Goal: Task Accomplishment & Management: Use online tool/utility

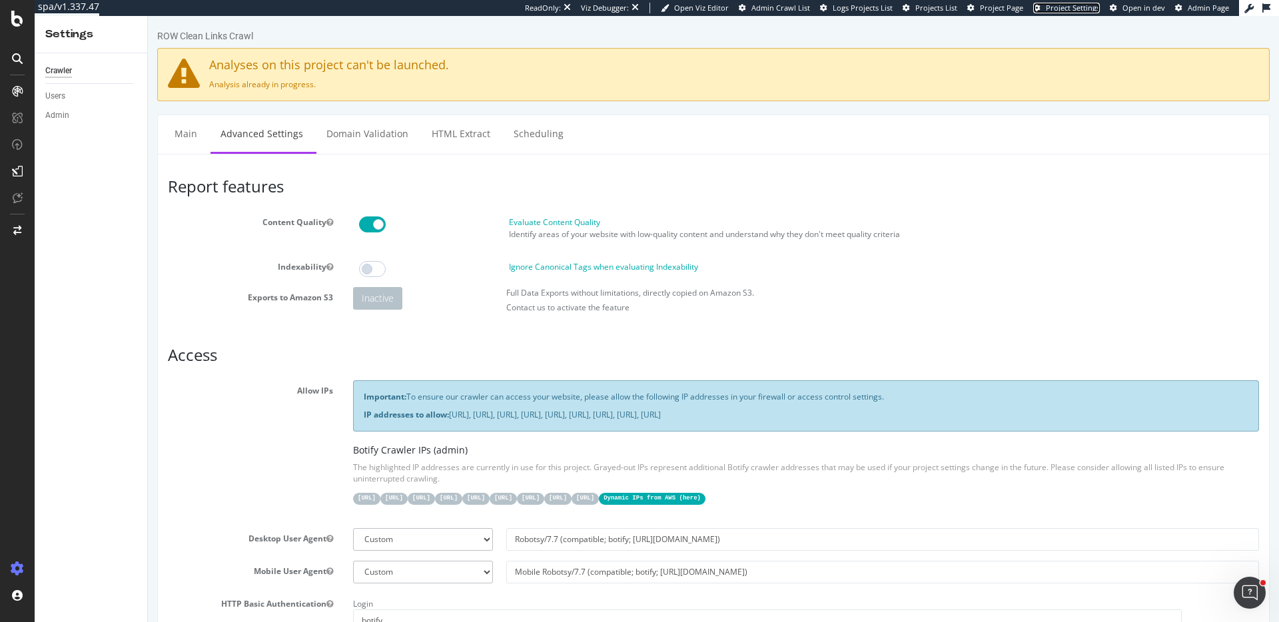
click at [1056, 11] on span "Project Settings" at bounding box center [1073, 8] width 54 height 10
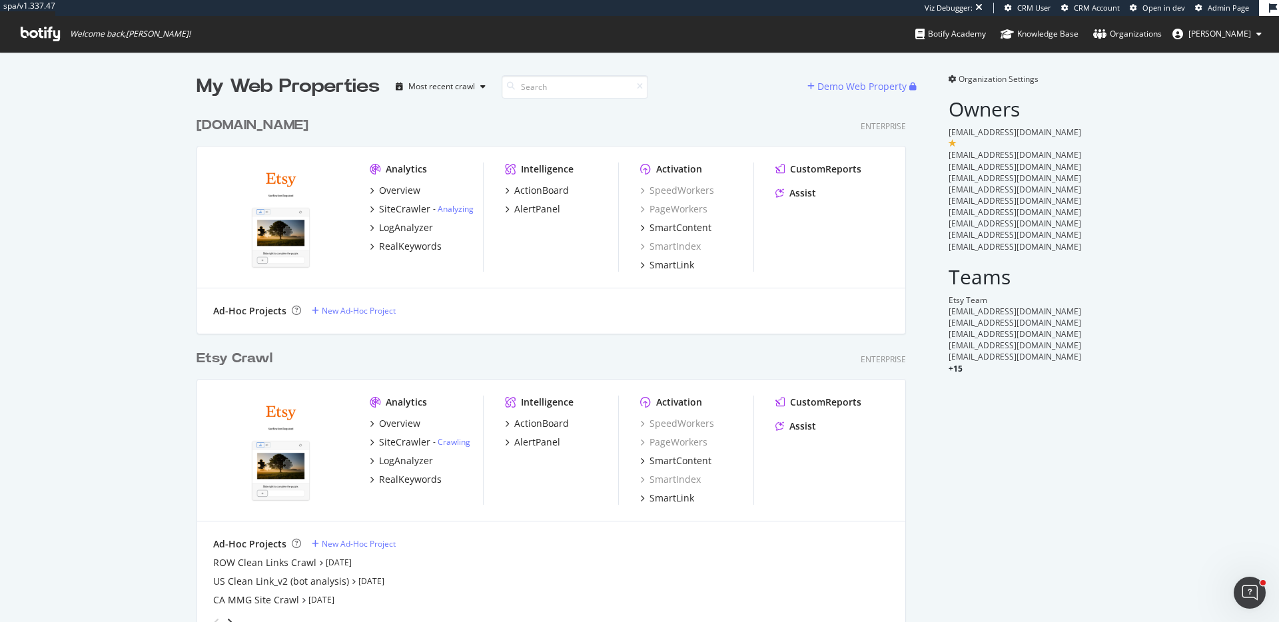
click at [243, 356] on div "Etsy Crawl" at bounding box center [235, 358] width 76 height 19
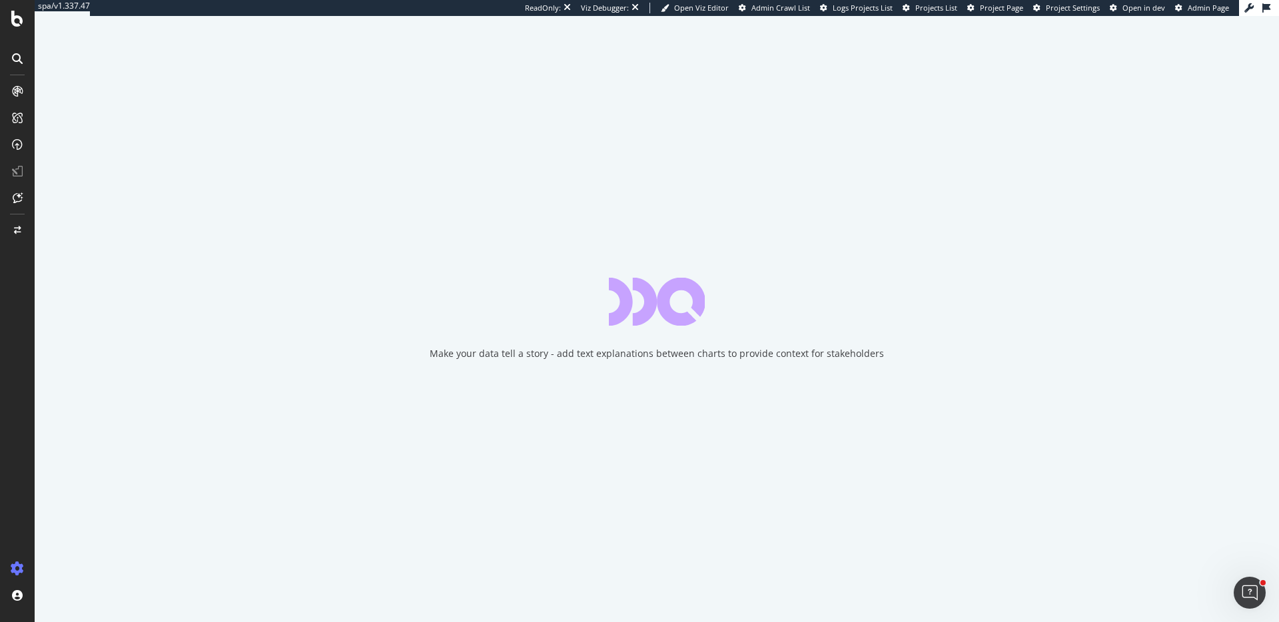
click at [1081, 12] on span "Project Settings" at bounding box center [1073, 8] width 54 height 10
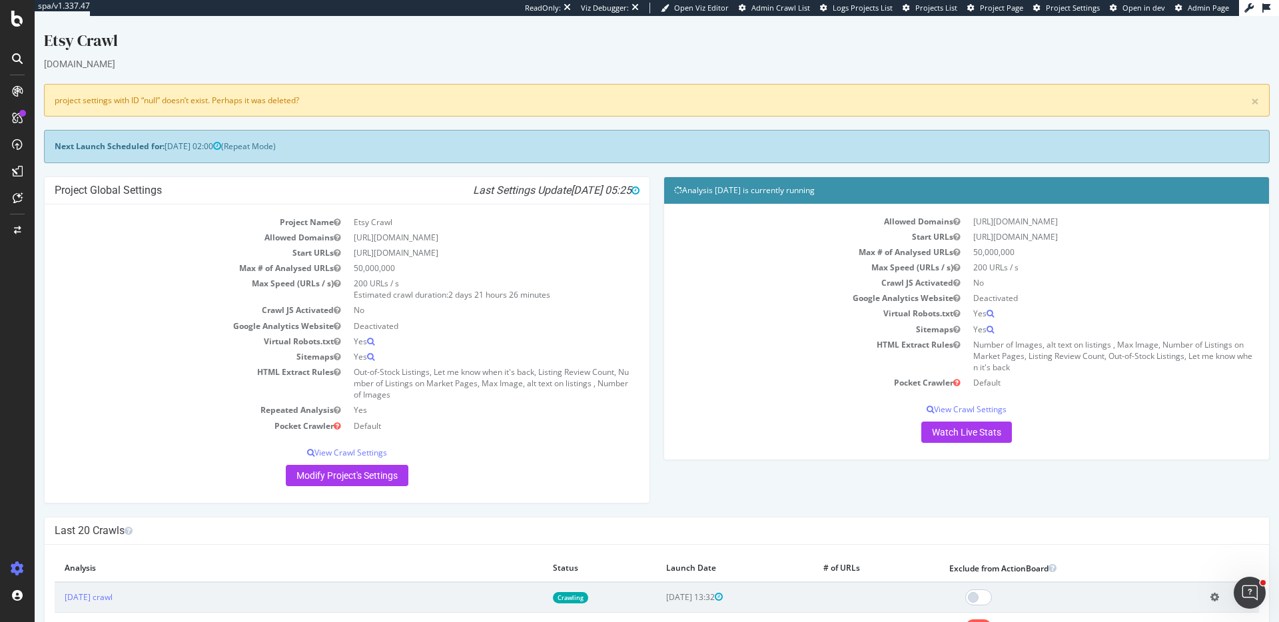
click at [1087, 10] on span "Project Settings" at bounding box center [1073, 8] width 54 height 10
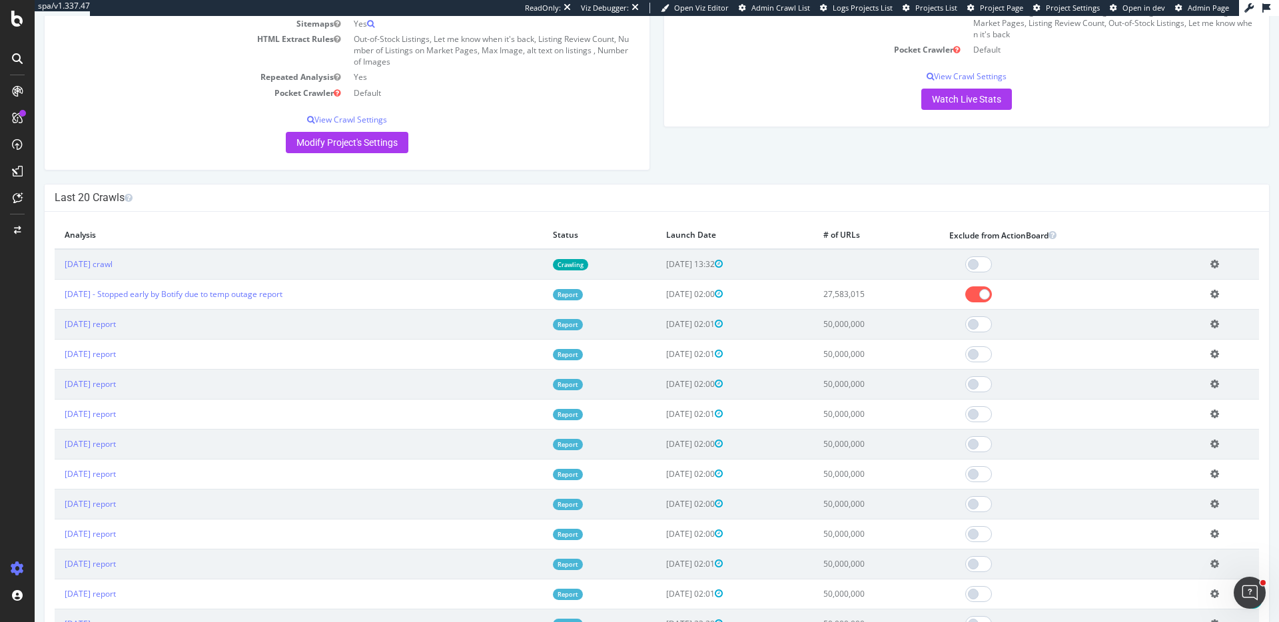
scroll to position [341, 0]
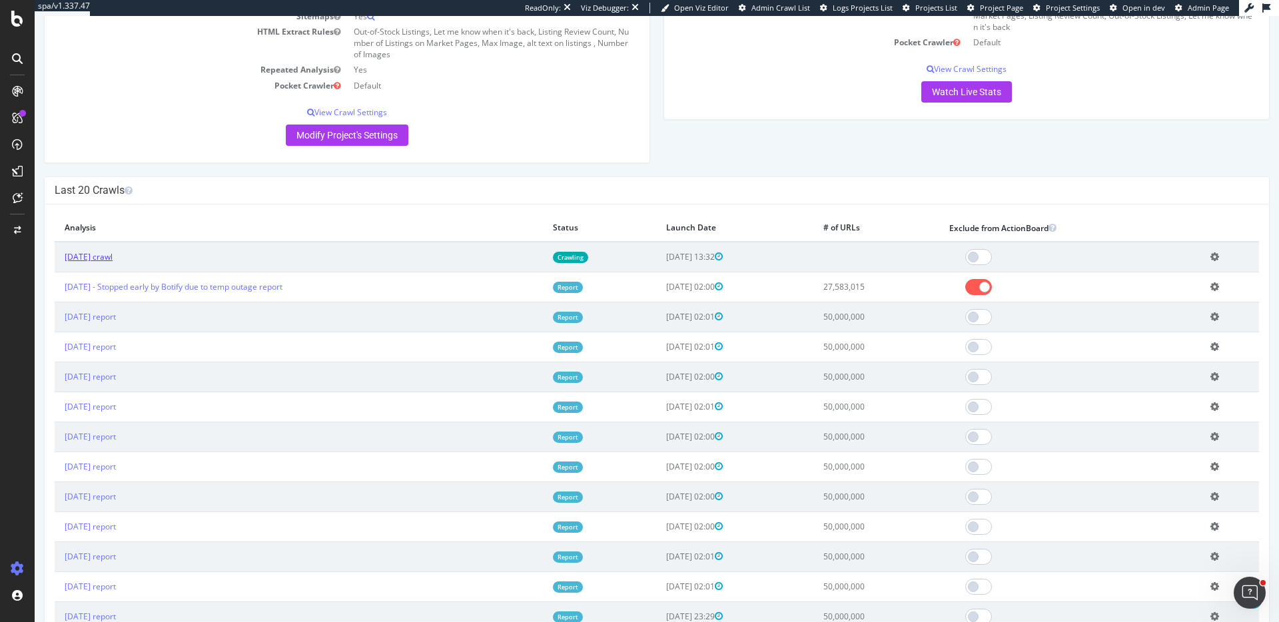
click at [113, 259] on link "2025 Sep. 28th crawl" at bounding box center [89, 256] width 48 height 11
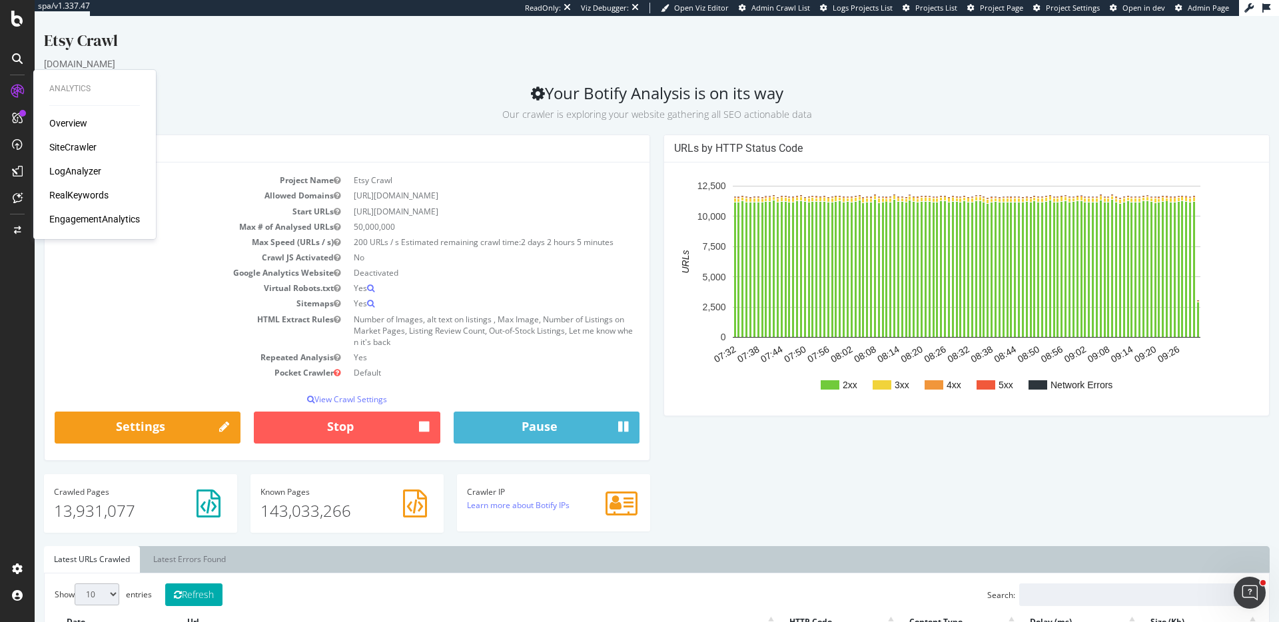
click at [76, 143] on div "SiteCrawler" at bounding box center [72, 147] width 47 height 13
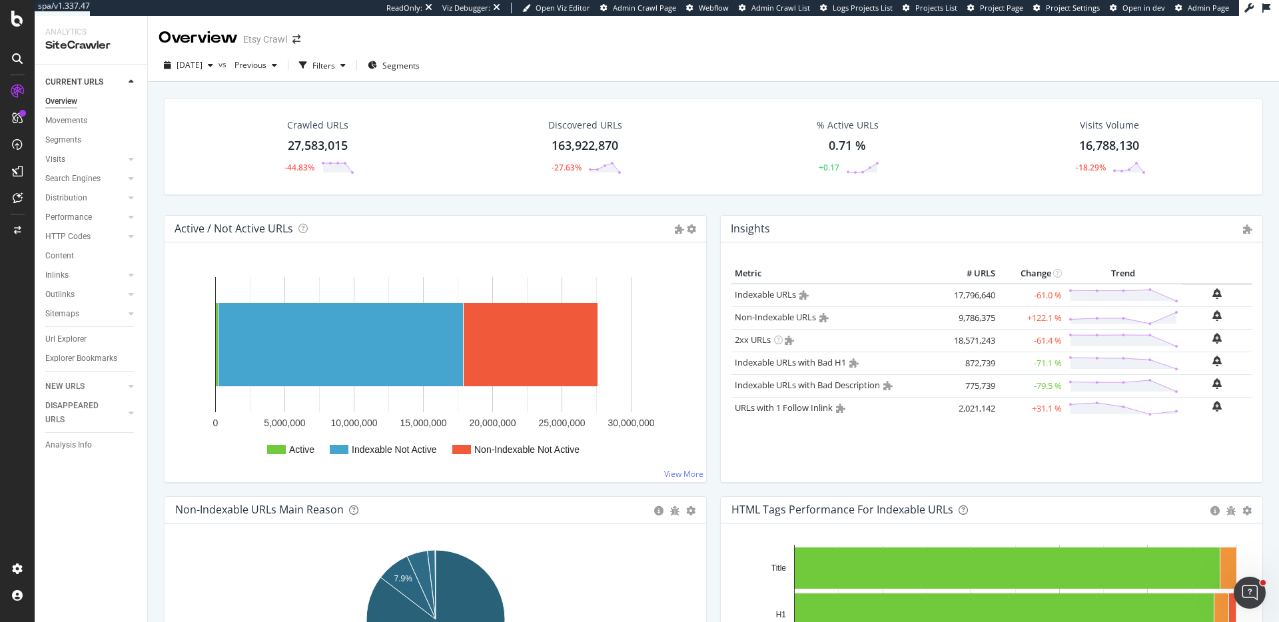
click at [1071, 5] on span "Project Settings" at bounding box center [1073, 8] width 54 height 10
click at [13, 18] on icon at bounding box center [17, 19] width 12 height 16
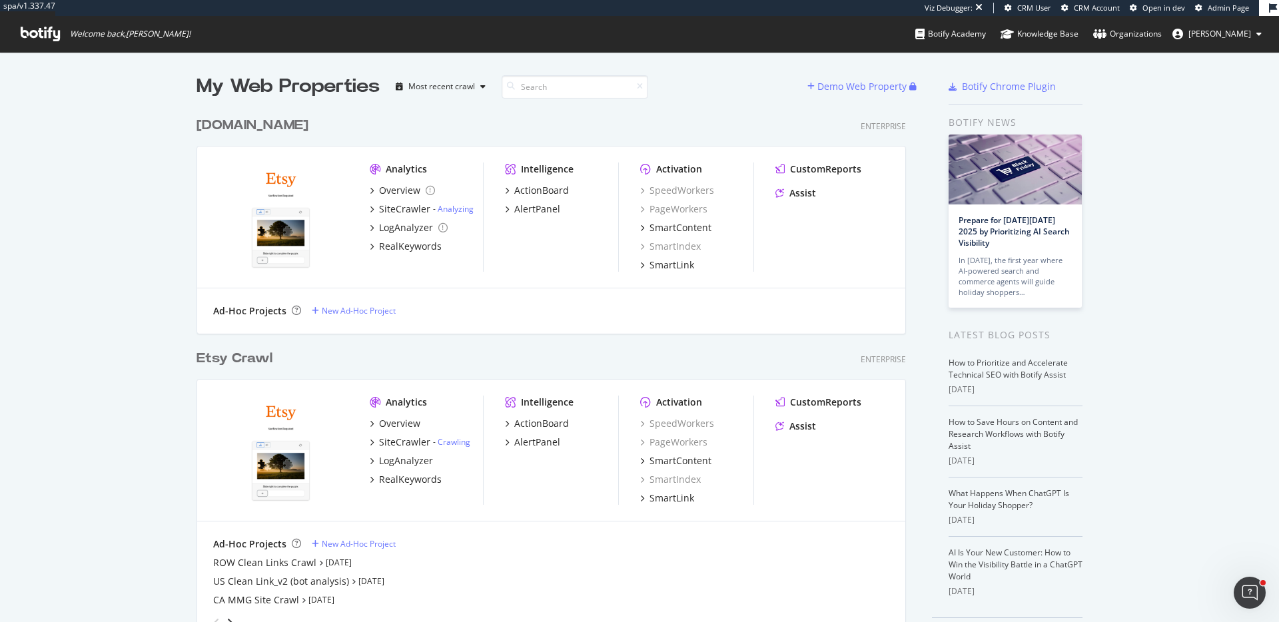
scroll to position [45, 0]
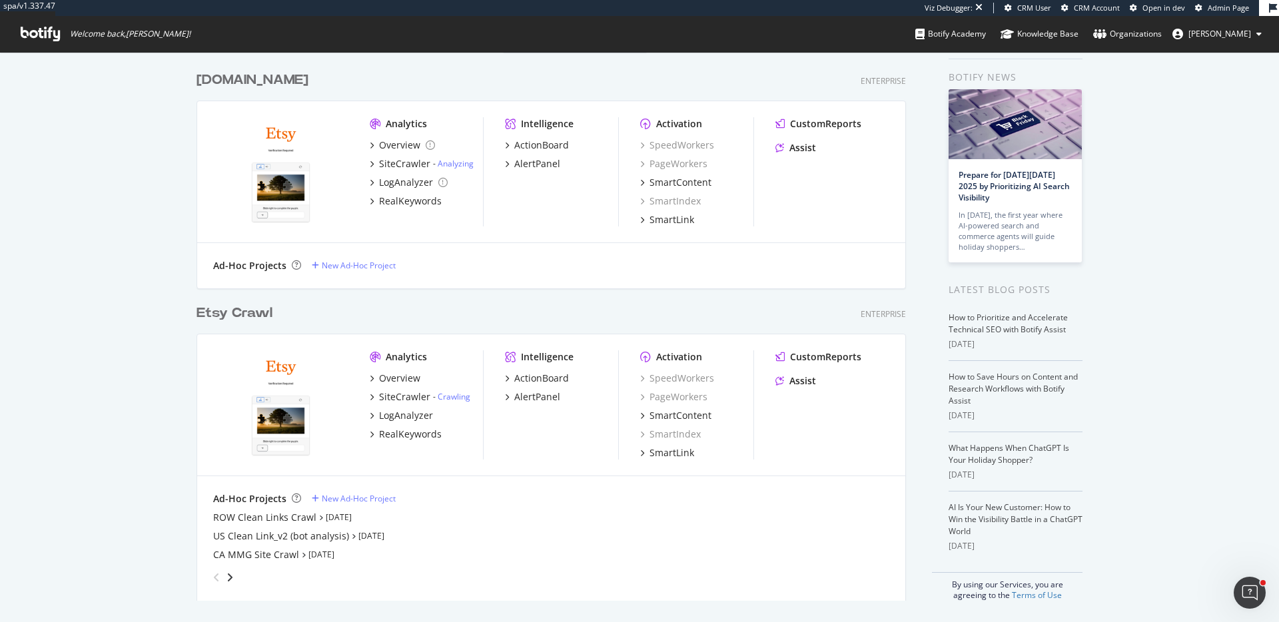
click at [264, 75] on div "etsydaily.com" at bounding box center [253, 80] width 112 height 19
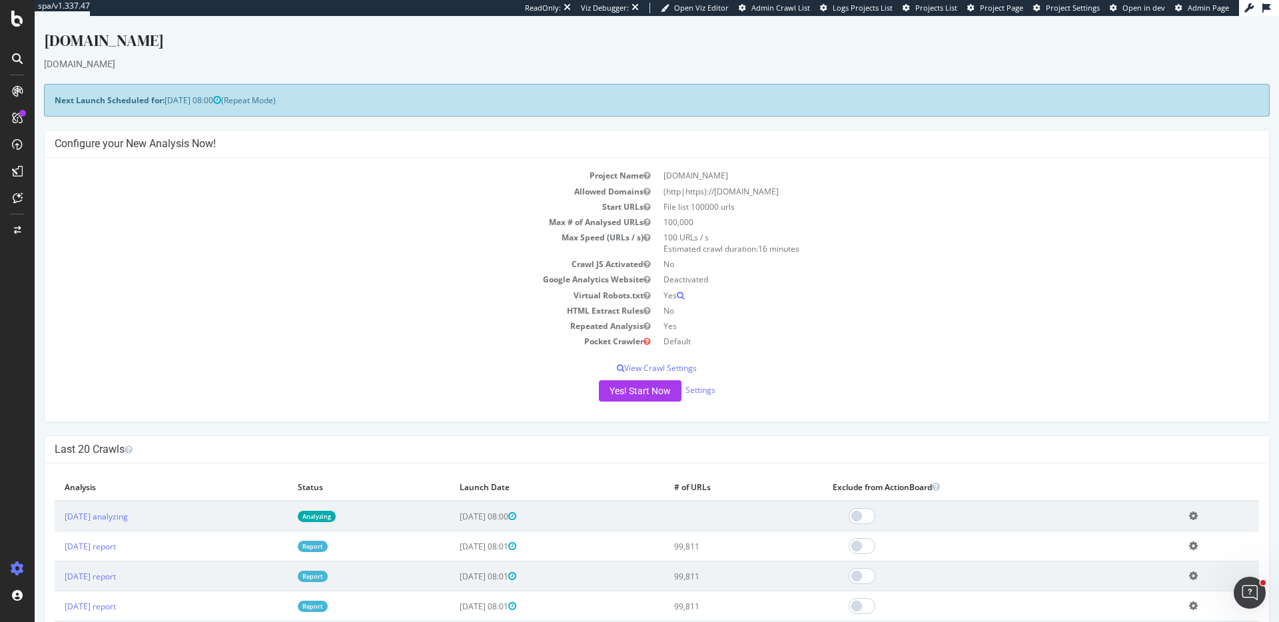
click at [1068, 11] on span "Project Settings" at bounding box center [1073, 8] width 54 height 10
click at [20, 23] on icon at bounding box center [17, 19] width 12 height 16
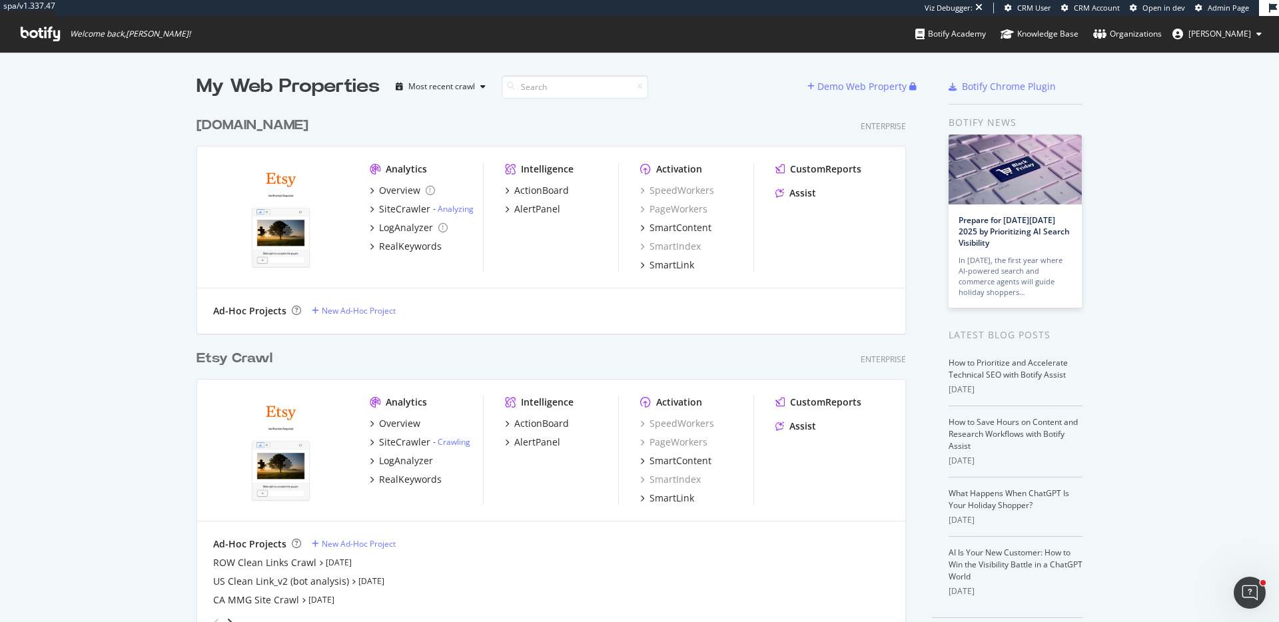
scroll to position [546, 720]
click at [267, 359] on div "Etsy Crawl" at bounding box center [235, 358] width 76 height 19
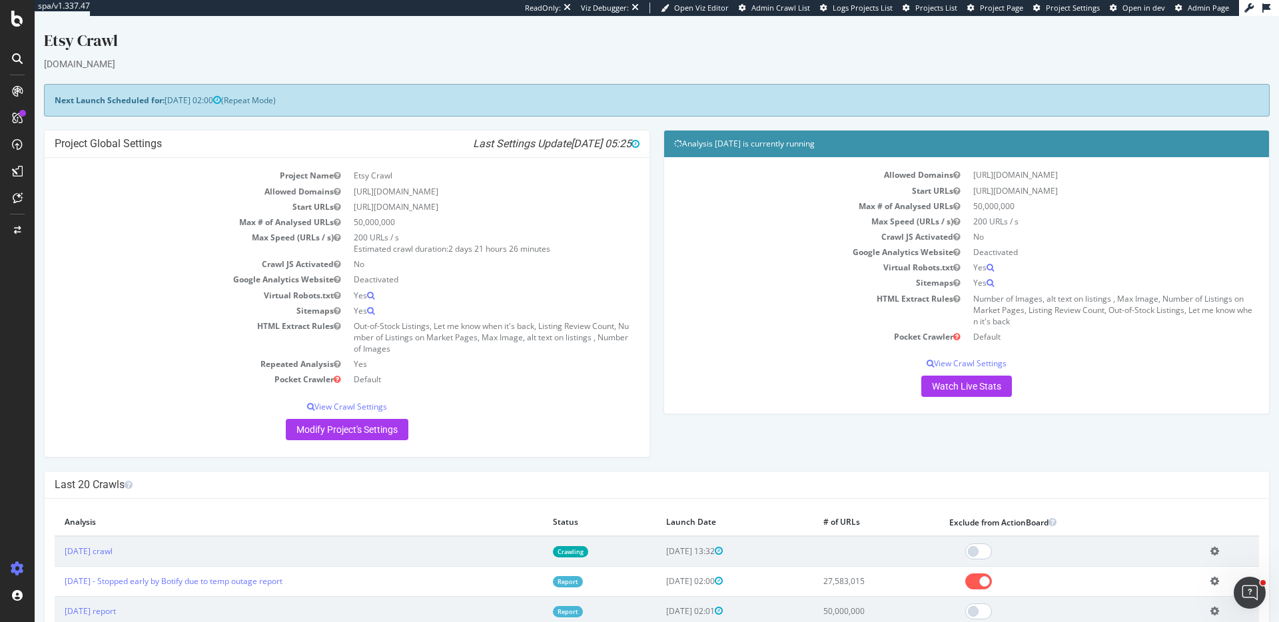
click at [1082, 9] on span "Project Settings" at bounding box center [1073, 8] width 54 height 10
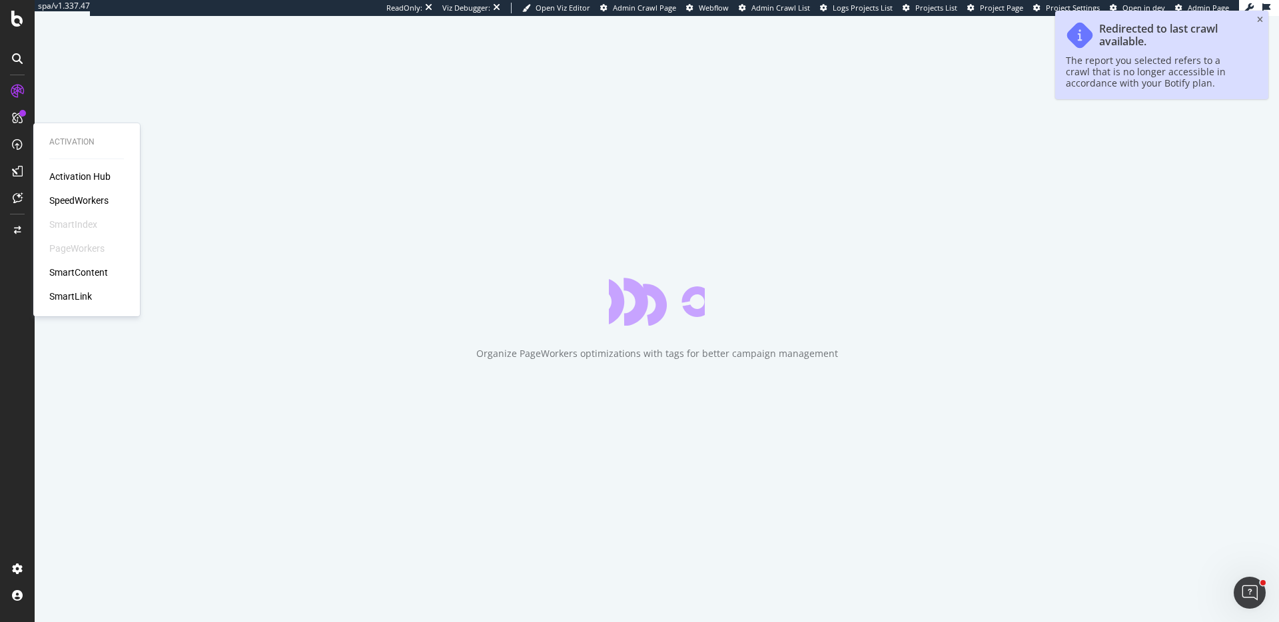
click at [93, 198] on div "SpeedWorkers" at bounding box center [78, 200] width 59 height 13
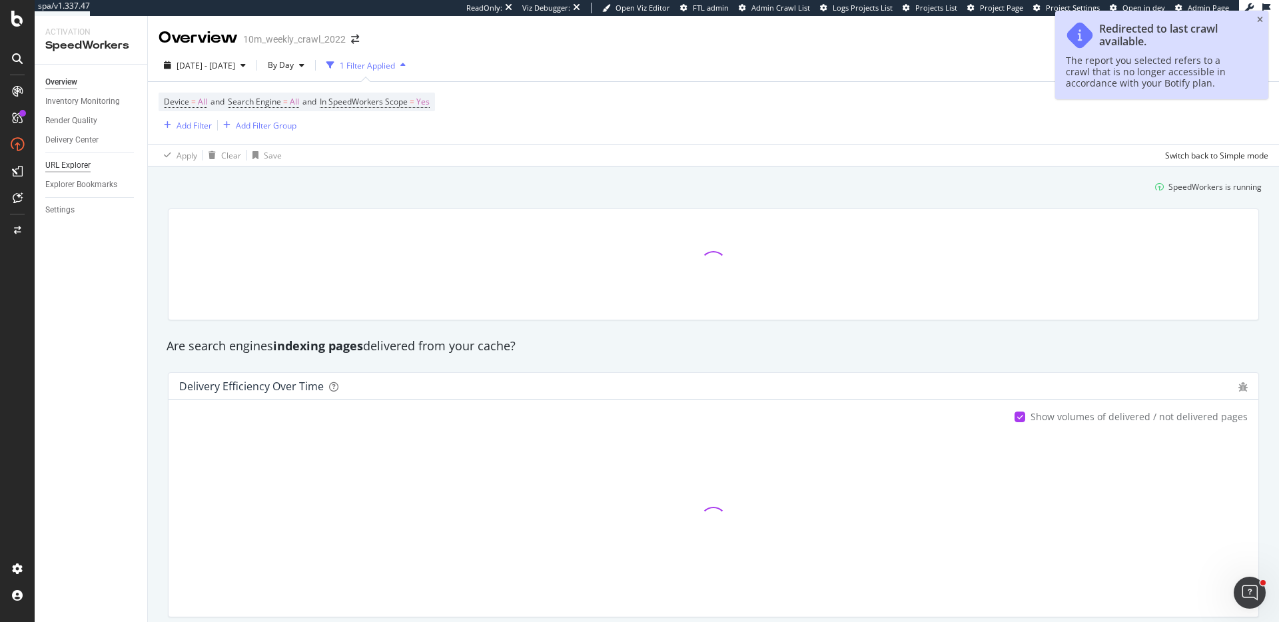
click at [81, 167] on div "URL Explorer" at bounding box center [67, 166] width 45 height 14
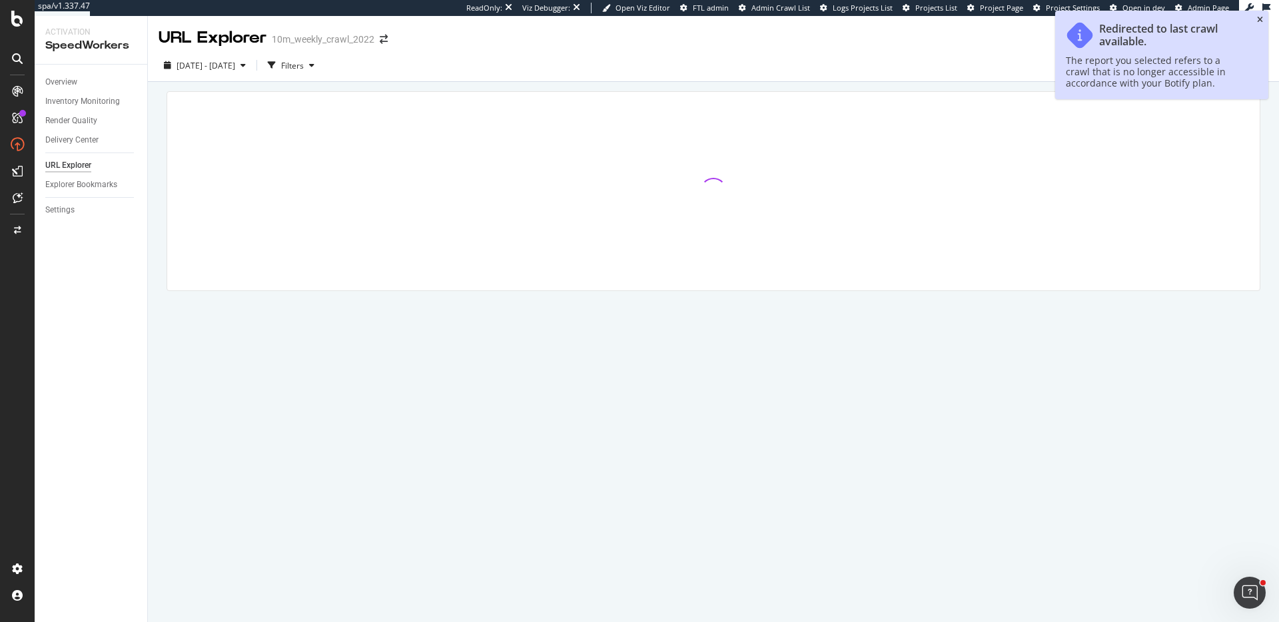
click at [1260, 19] on icon "close toast" at bounding box center [1260, 20] width 6 height 8
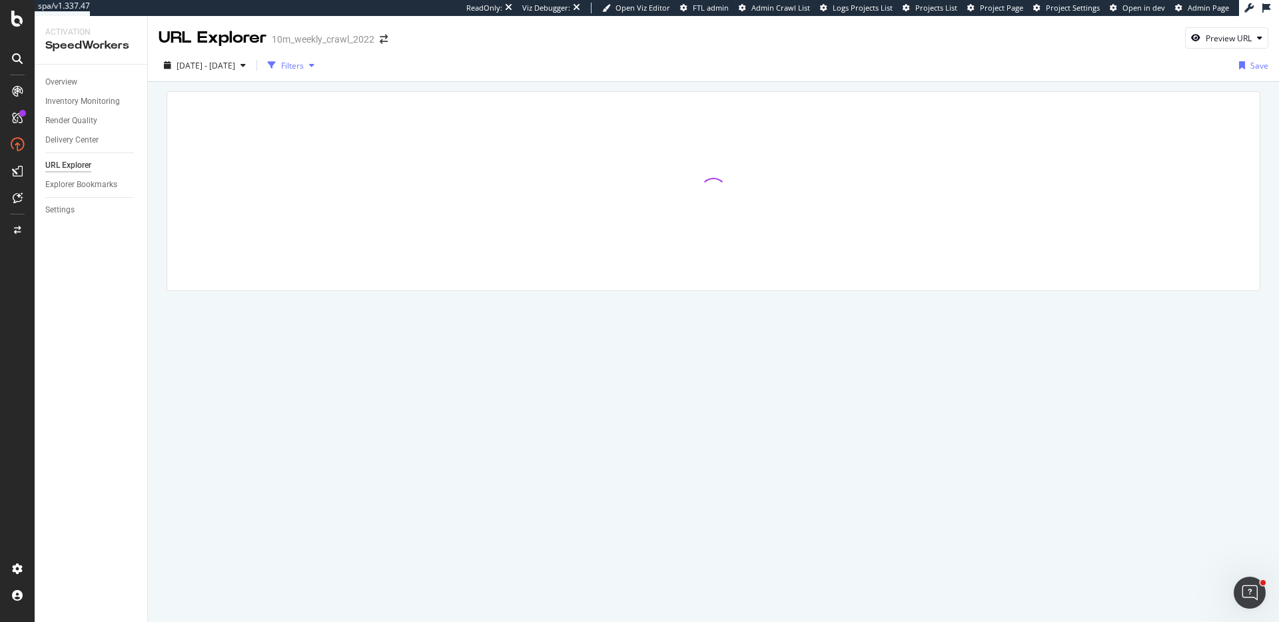
click at [304, 66] on div "Filters" at bounding box center [292, 65] width 23 height 11
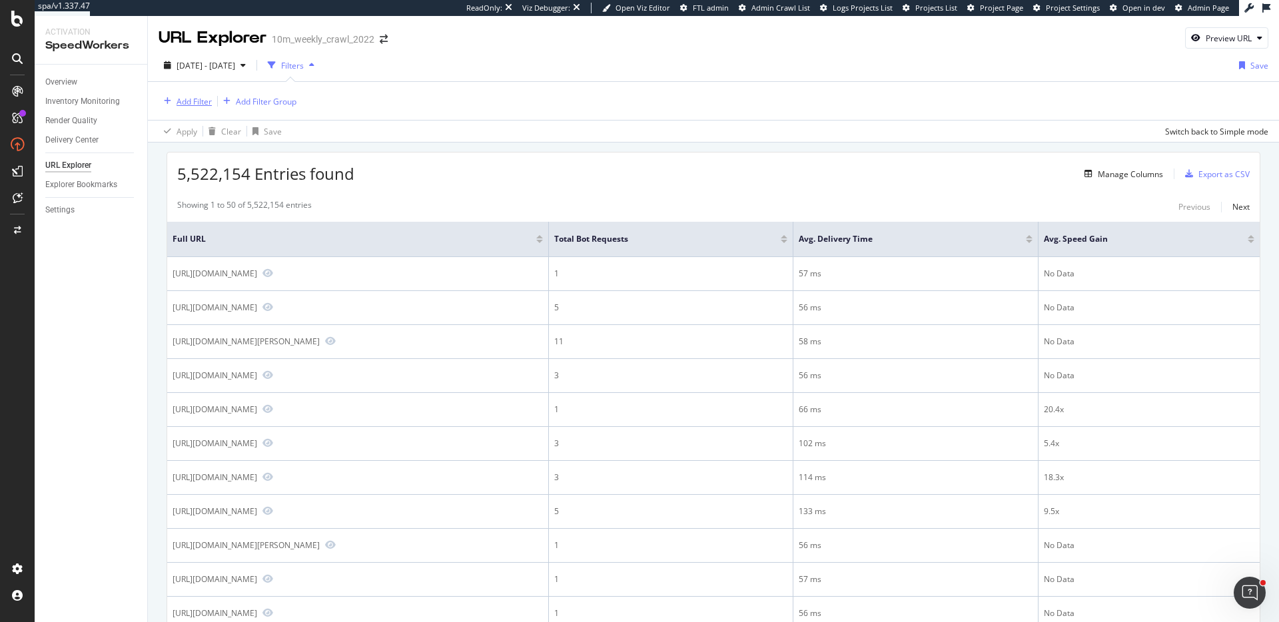
click at [188, 103] on div "Add Filter" at bounding box center [194, 101] width 35 height 11
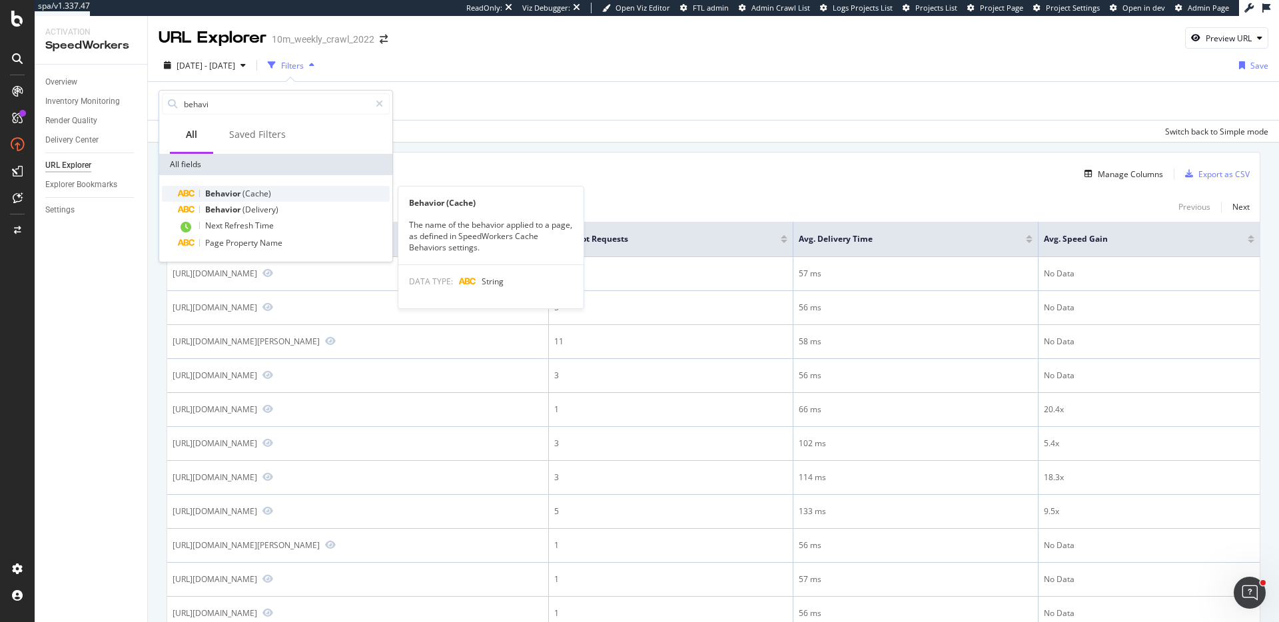
type input "behavi"
click at [275, 198] on div "Behavior (Cache)" at bounding box center [284, 194] width 212 height 16
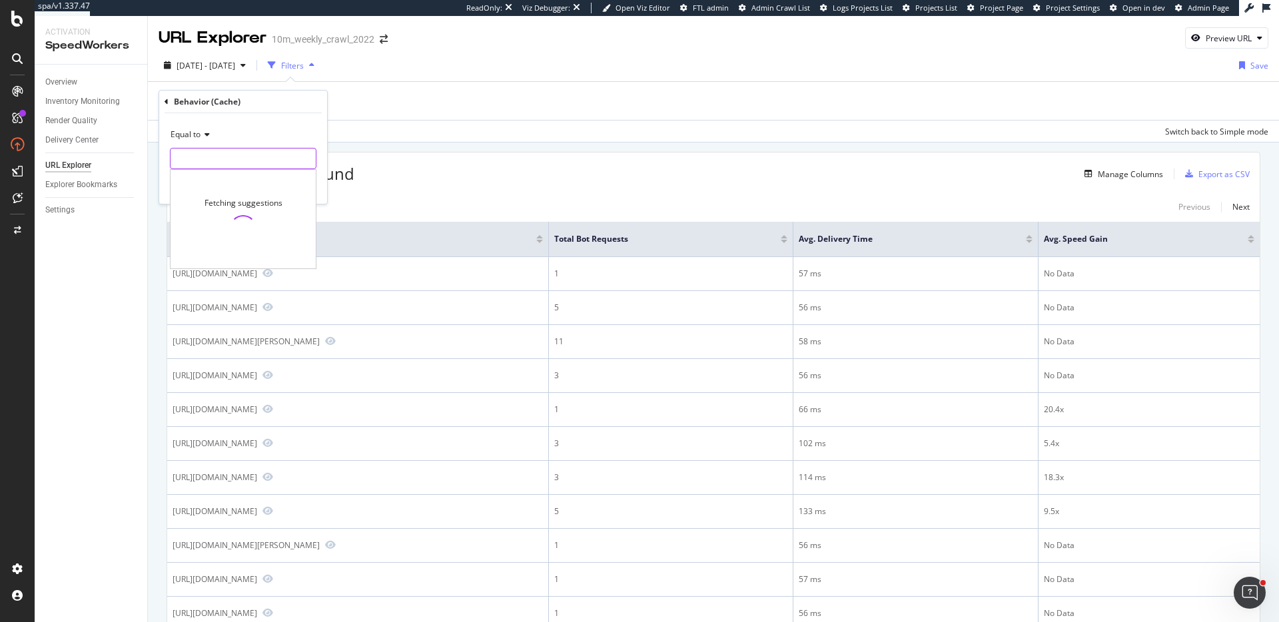
click at [239, 156] on input "text" at bounding box center [243, 158] width 145 height 21
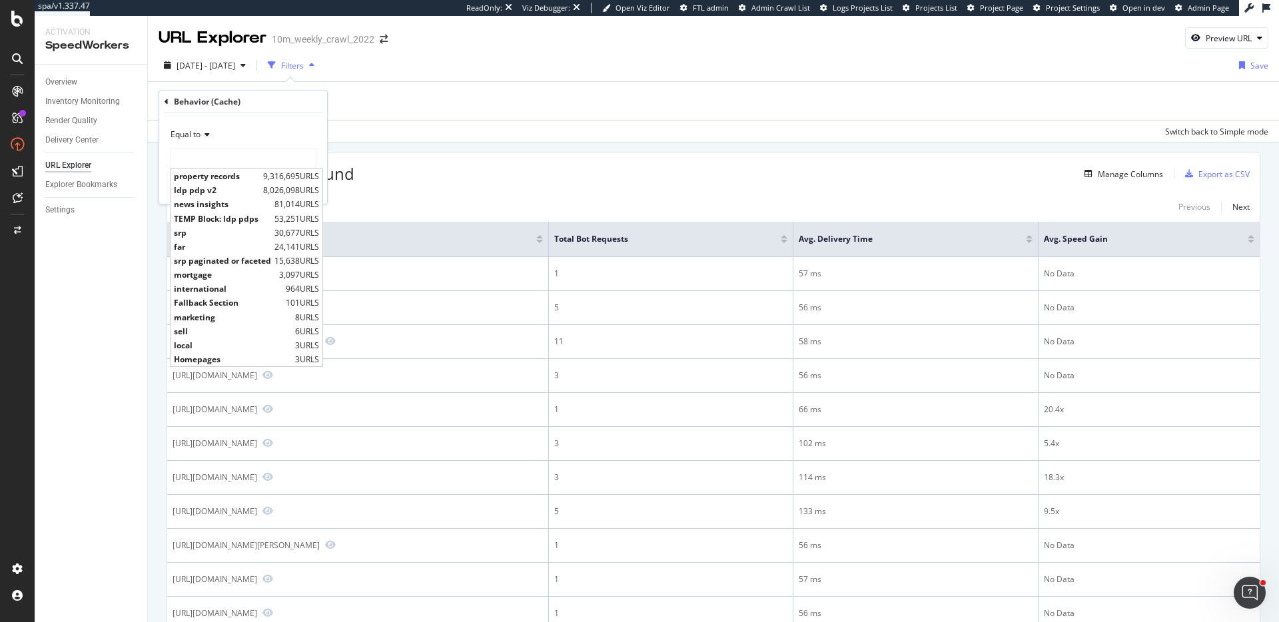
click at [255, 199] on span "news insights" at bounding box center [222, 204] width 97 height 11
type input "news insights"
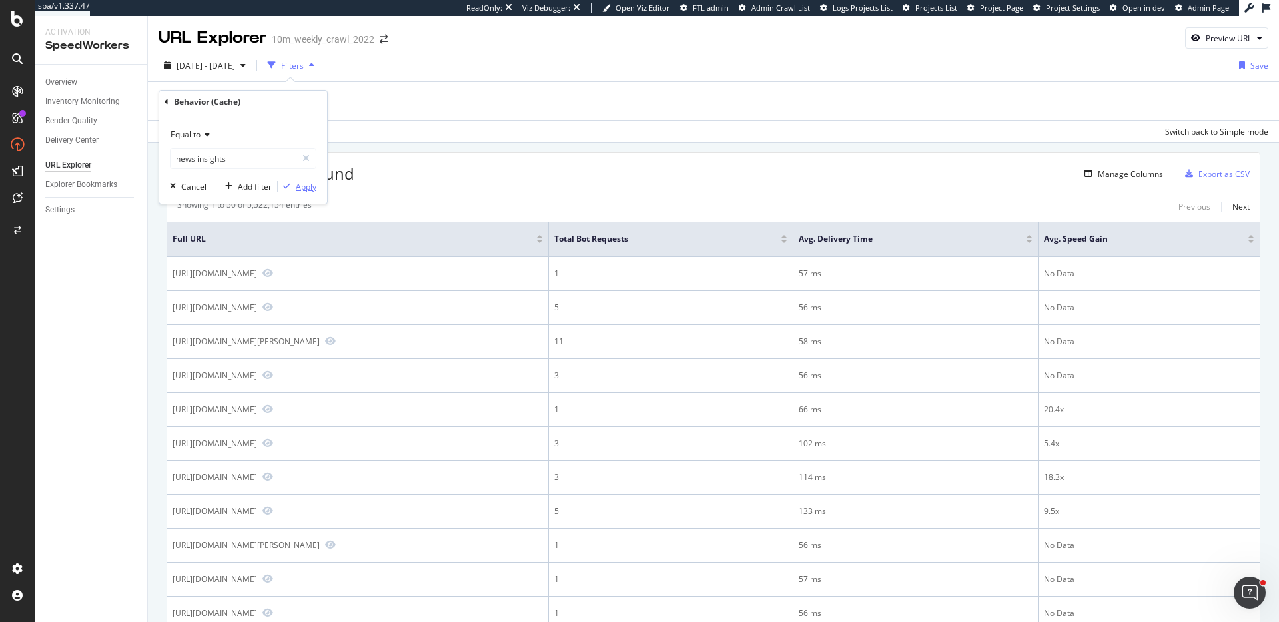
click at [302, 189] on div "Apply" at bounding box center [306, 186] width 21 height 11
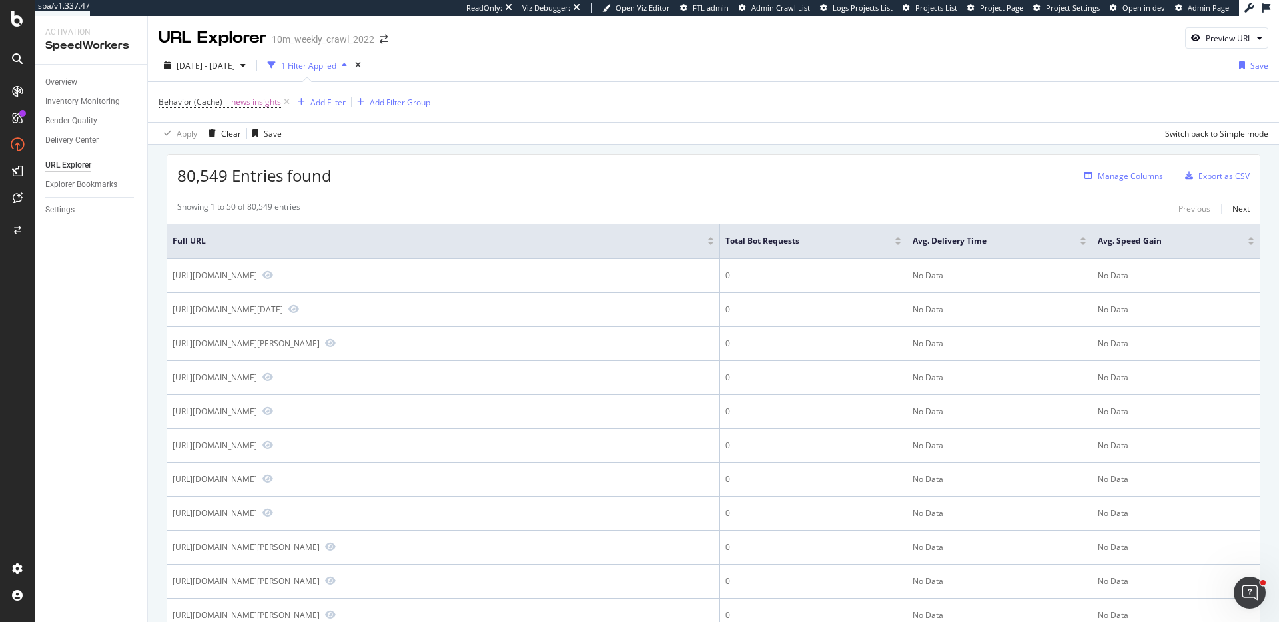
click at [1108, 172] on div "Manage Columns" at bounding box center [1130, 176] width 65 height 11
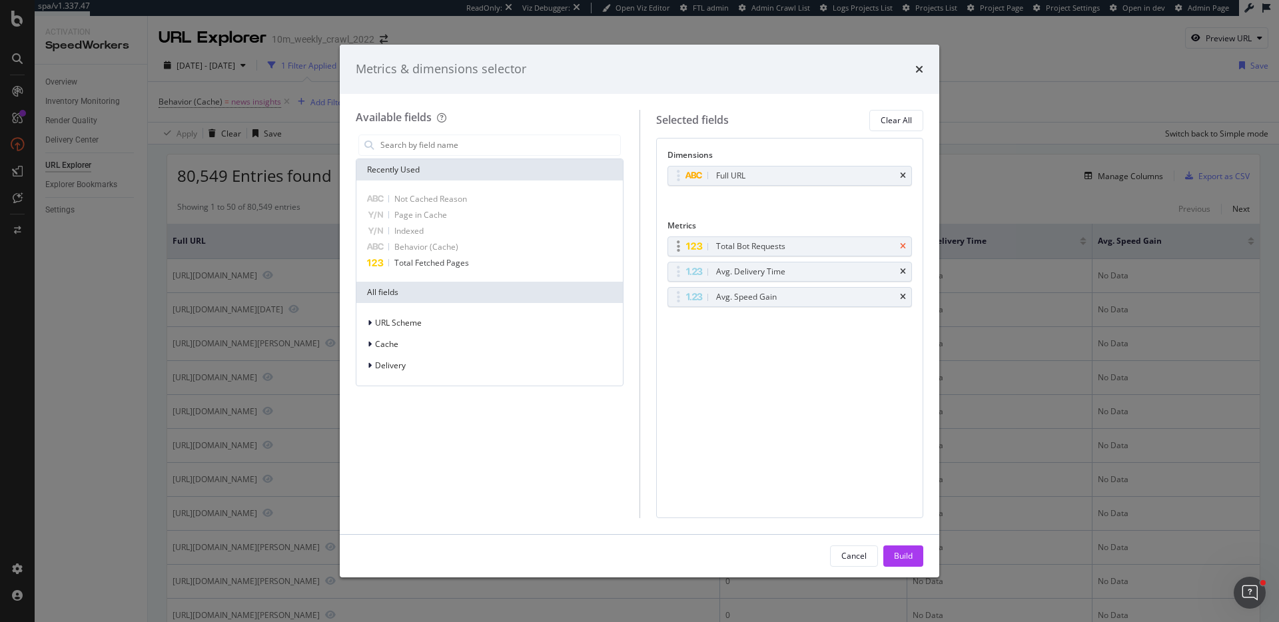
click at [900, 250] on icon "times" at bounding box center [903, 247] width 6 height 8
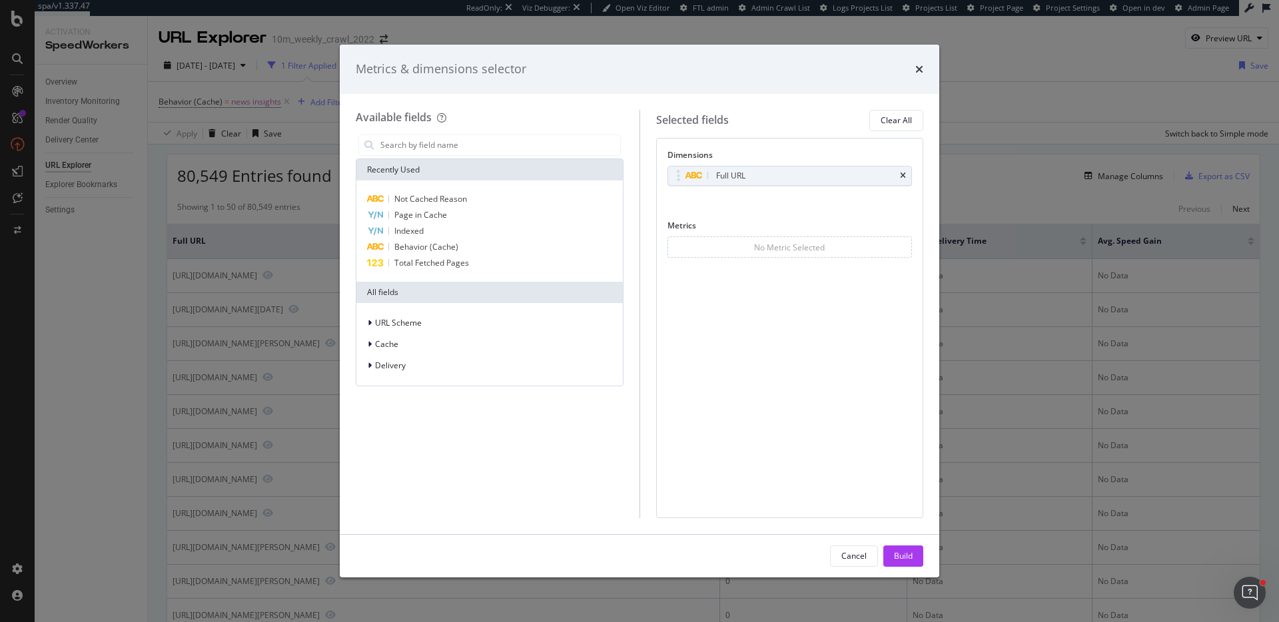
click at [910, 552] on div "Build" at bounding box center [903, 555] width 19 height 11
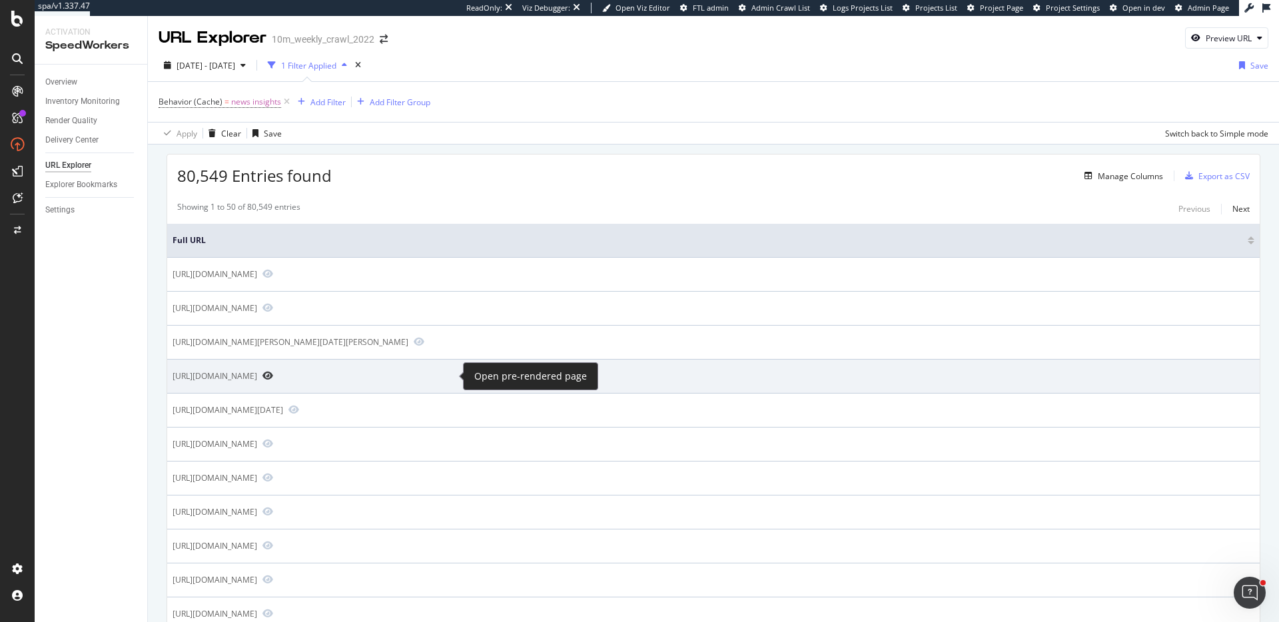
click at [273, 372] on icon "Preview https://www.realtor.com/research/mom-factor-survey-2024/ideal-world/" at bounding box center [268, 375] width 11 height 9
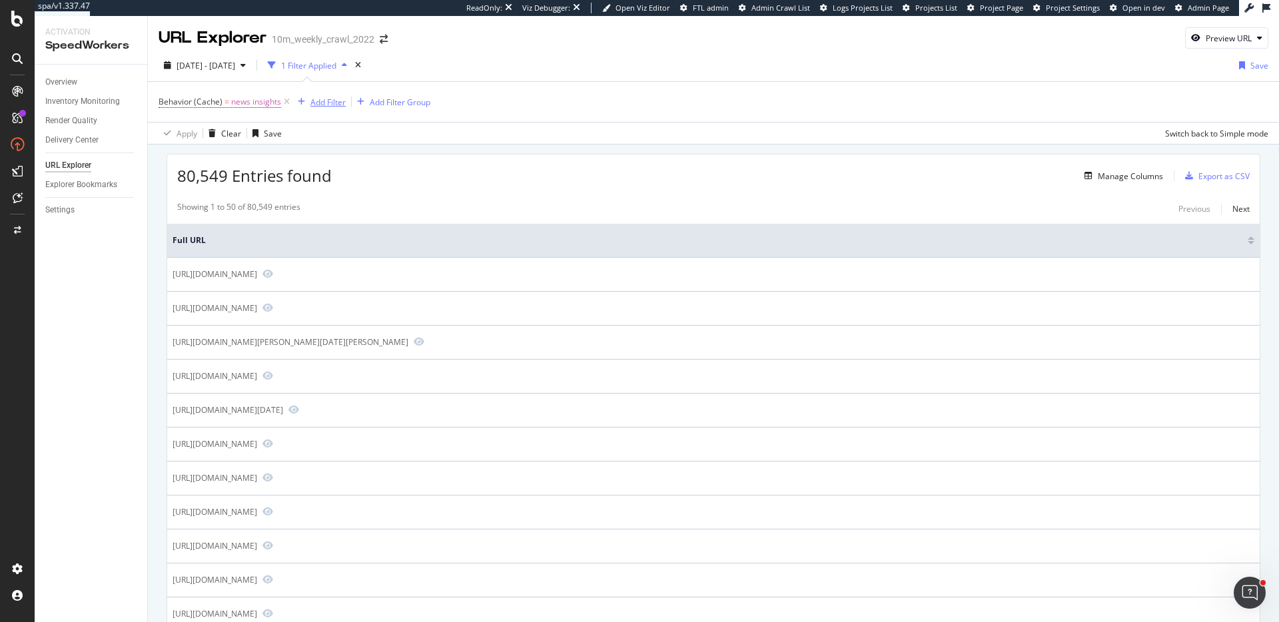
click at [327, 103] on div "Add Filter" at bounding box center [328, 102] width 35 height 11
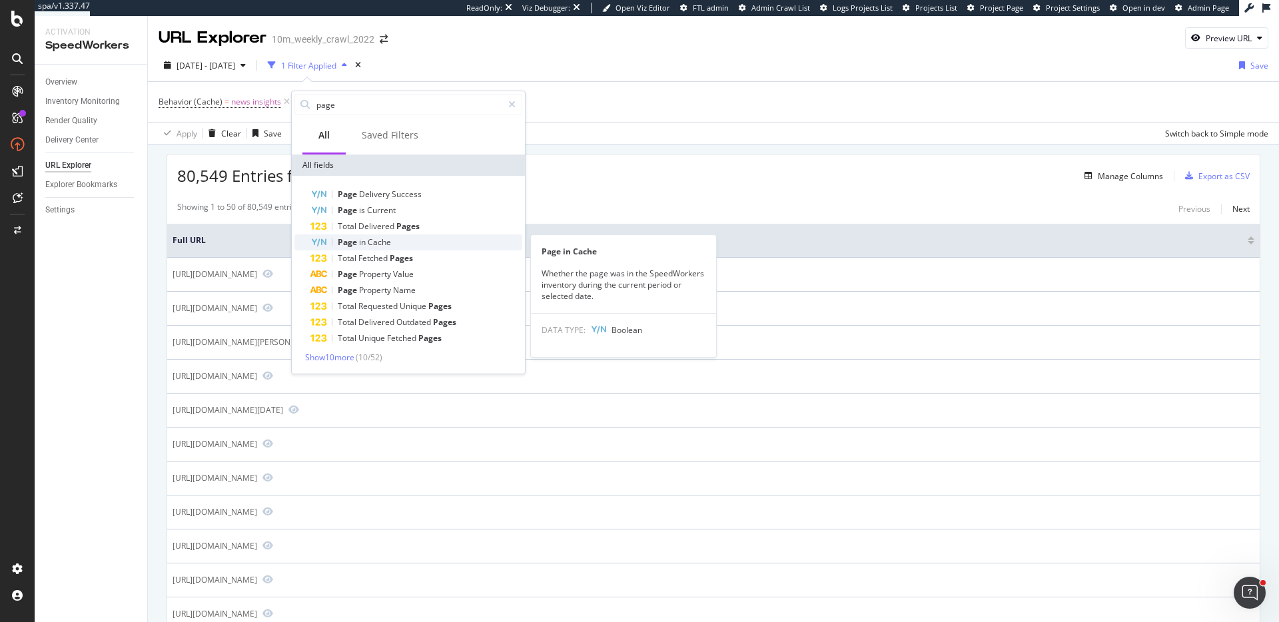
type input "page"
click at [360, 241] on span "in" at bounding box center [363, 242] width 9 height 11
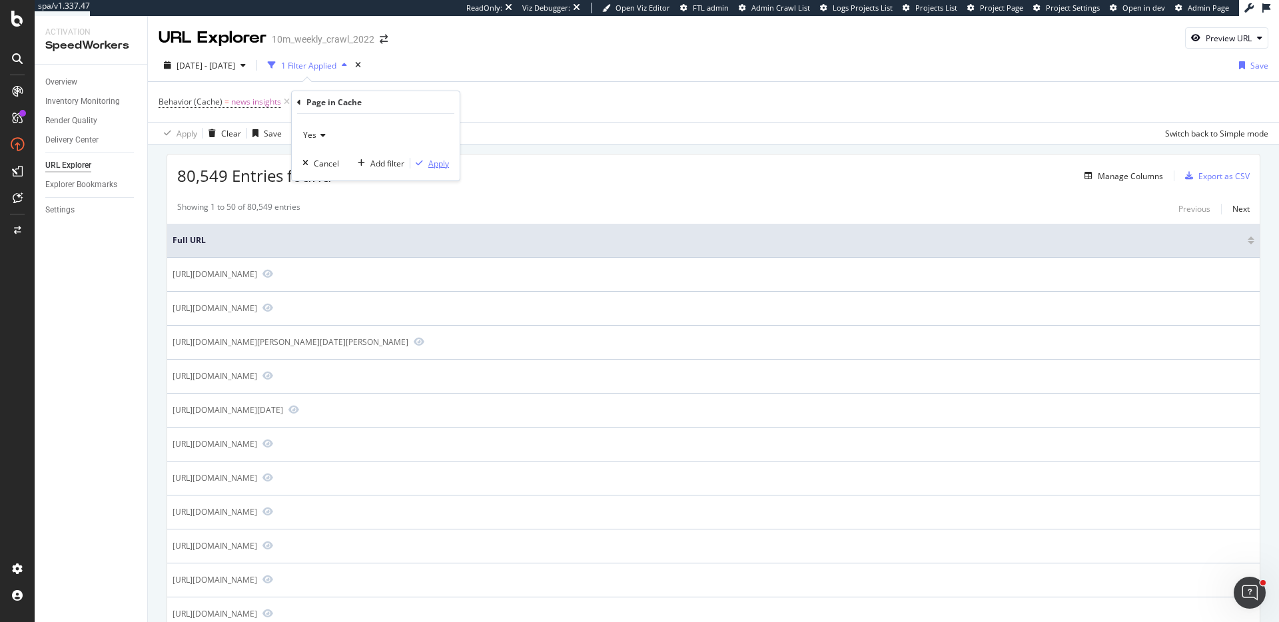
click at [432, 159] on div "Apply" at bounding box center [438, 163] width 21 height 11
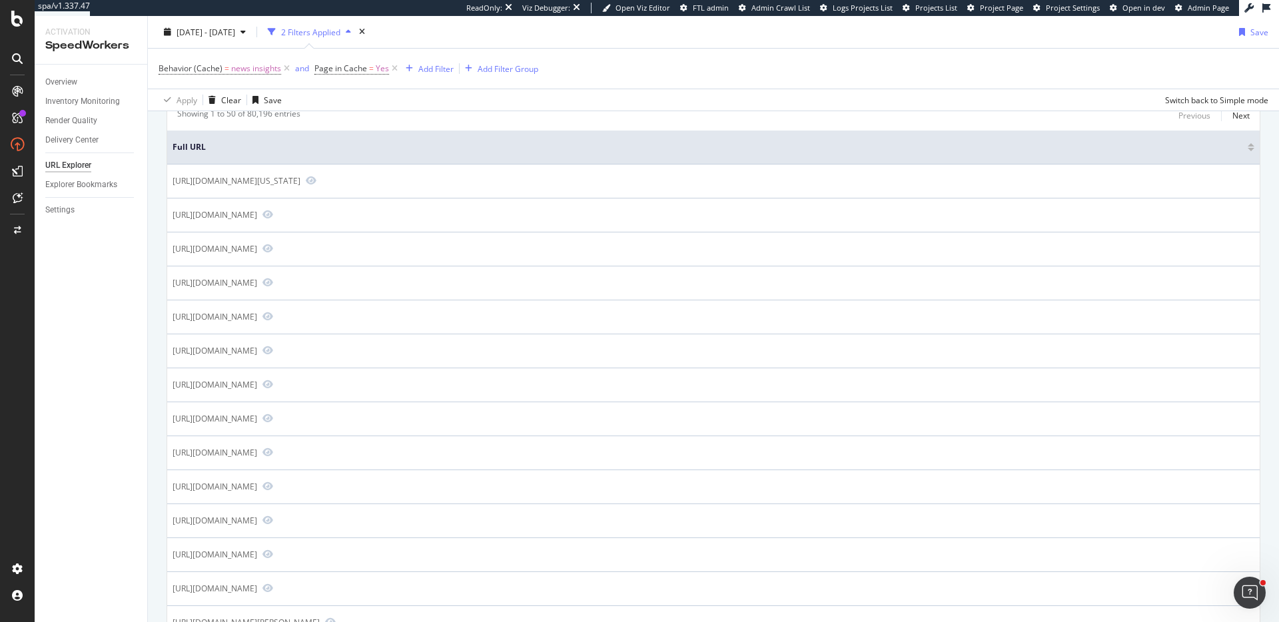
scroll to position [132, 0]
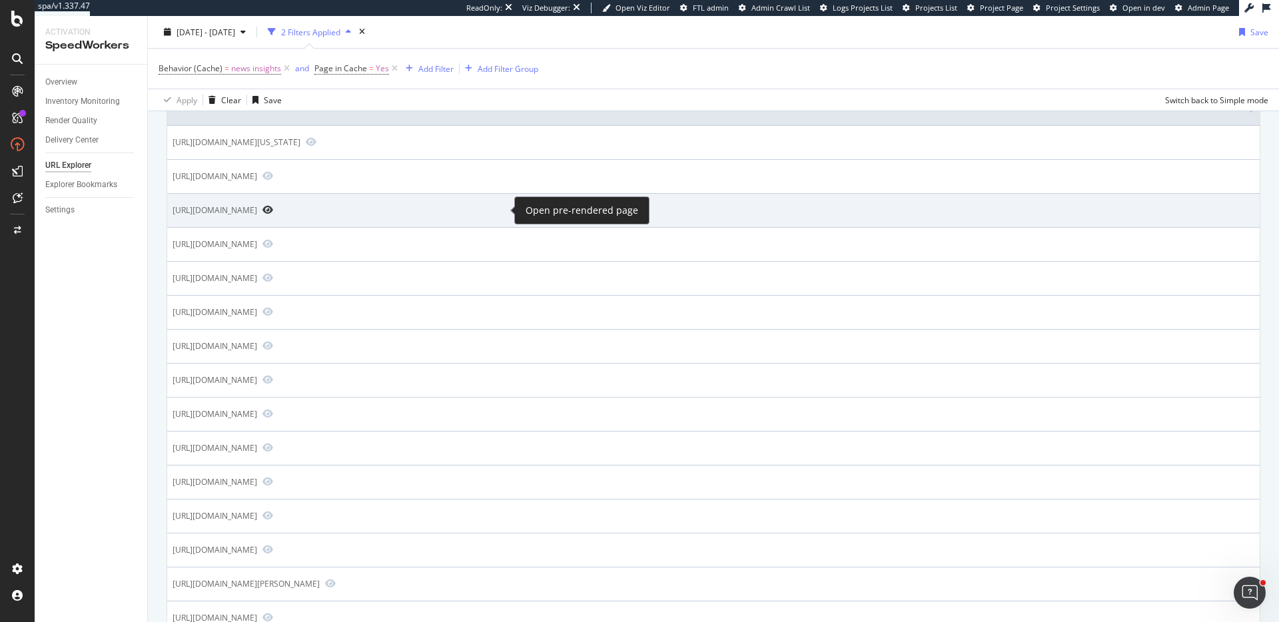
click at [273, 211] on icon "Preview https://www.realtor.com/local/schools/living-word-christian-private-sch…" at bounding box center [268, 209] width 11 height 9
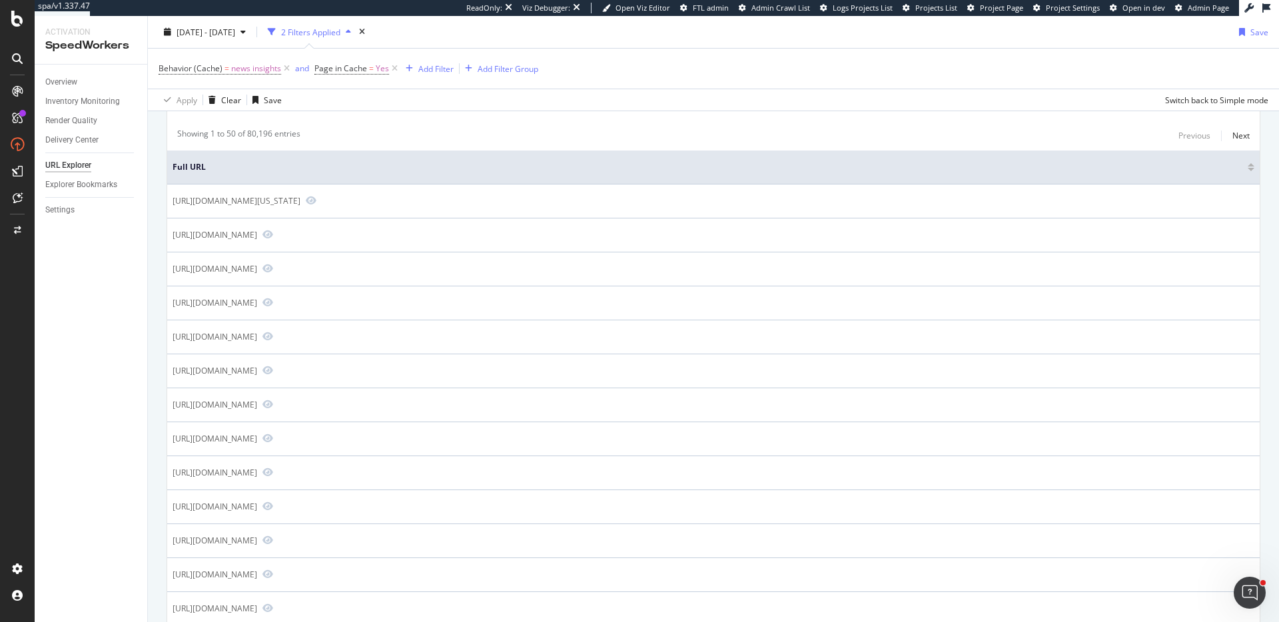
scroll to position [0, 0]
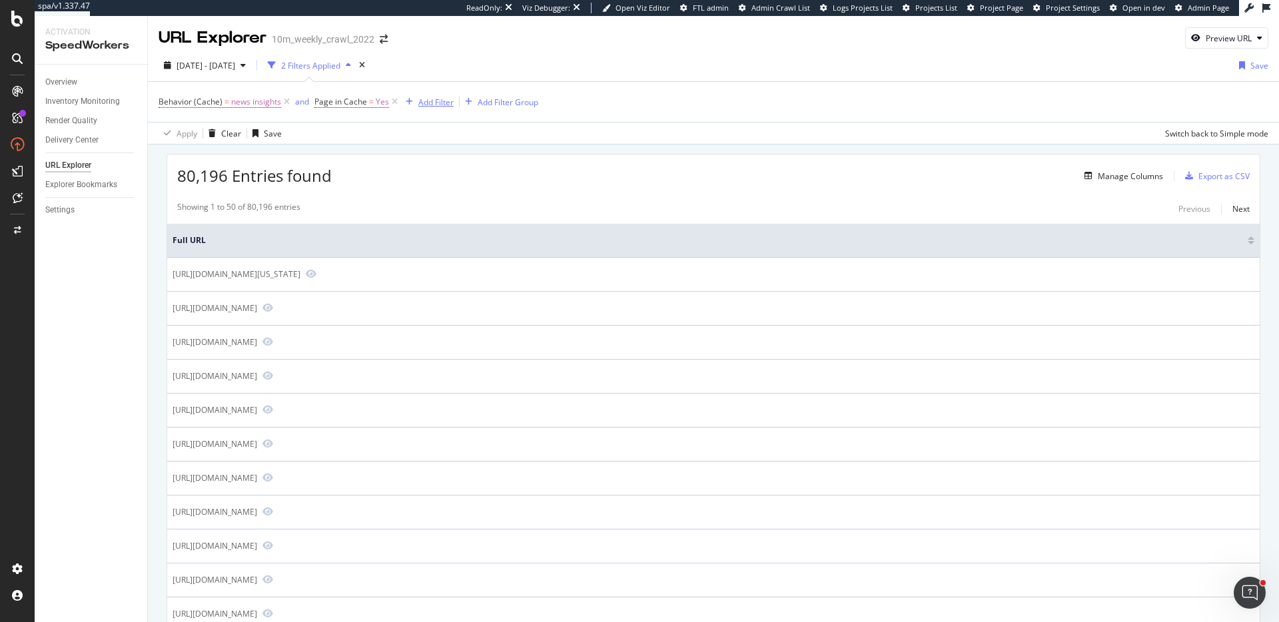
click at [436, 98] on div "Add Filter" at bounding box center [435, 102] width 35 height 11
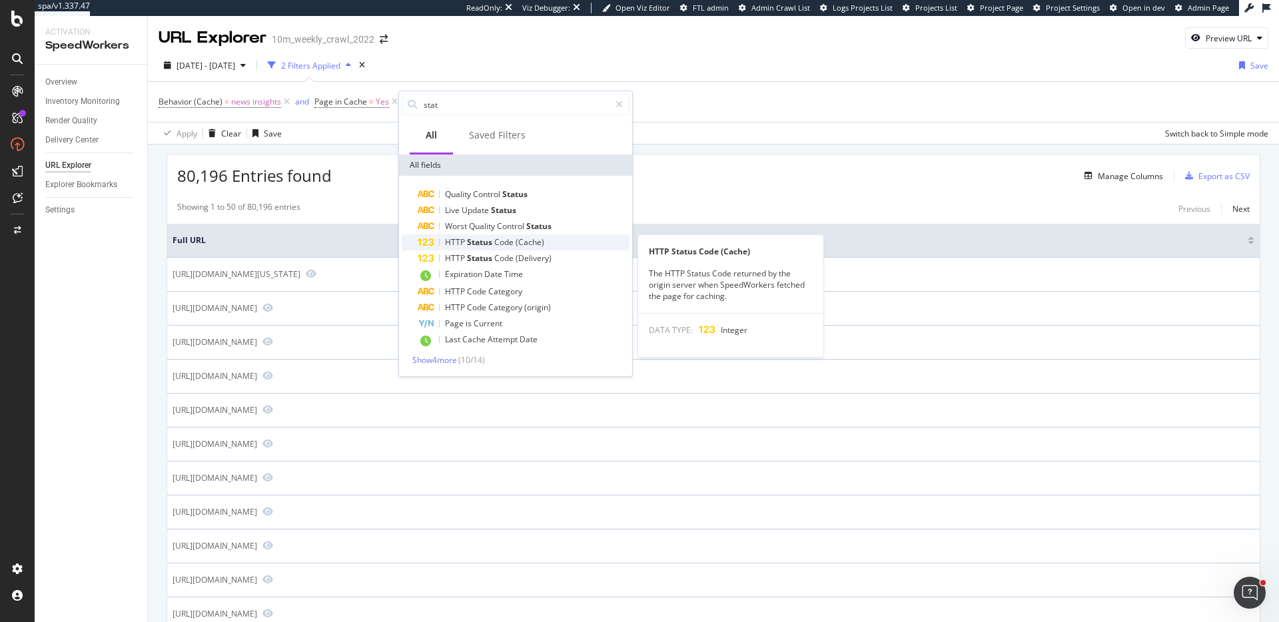
type input "stat"
click at [520, 243] on span "(Cache)" at bounding box center [530, 242] width 29 height 11
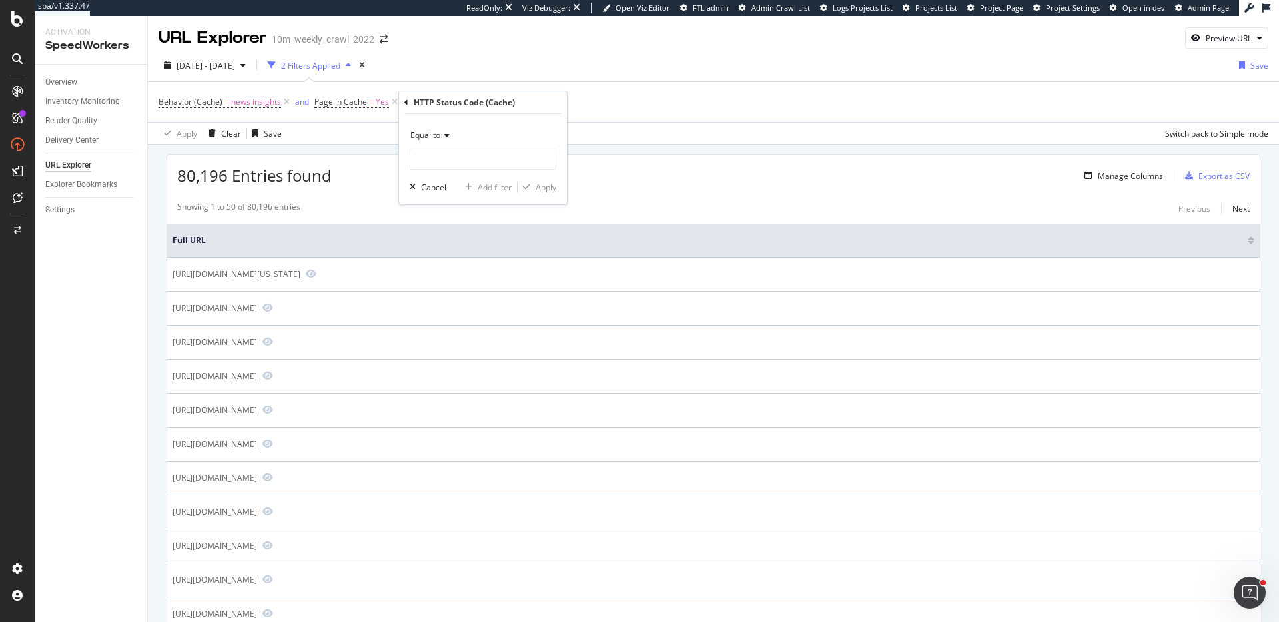
click at [518, 145] on div "Equal to" at bounding box center [483, 135] width 147 height 21
click at [509, 125] on div "Equal to" at bounding box center [483, 135] width 147 height 21
click at [492, 165] on input "number" at bounding box center [483, 159] width 147 height 21
type input "200"
click at [545, 189] on div "Apply" at bounding box center [546, 187] width 21 height 11
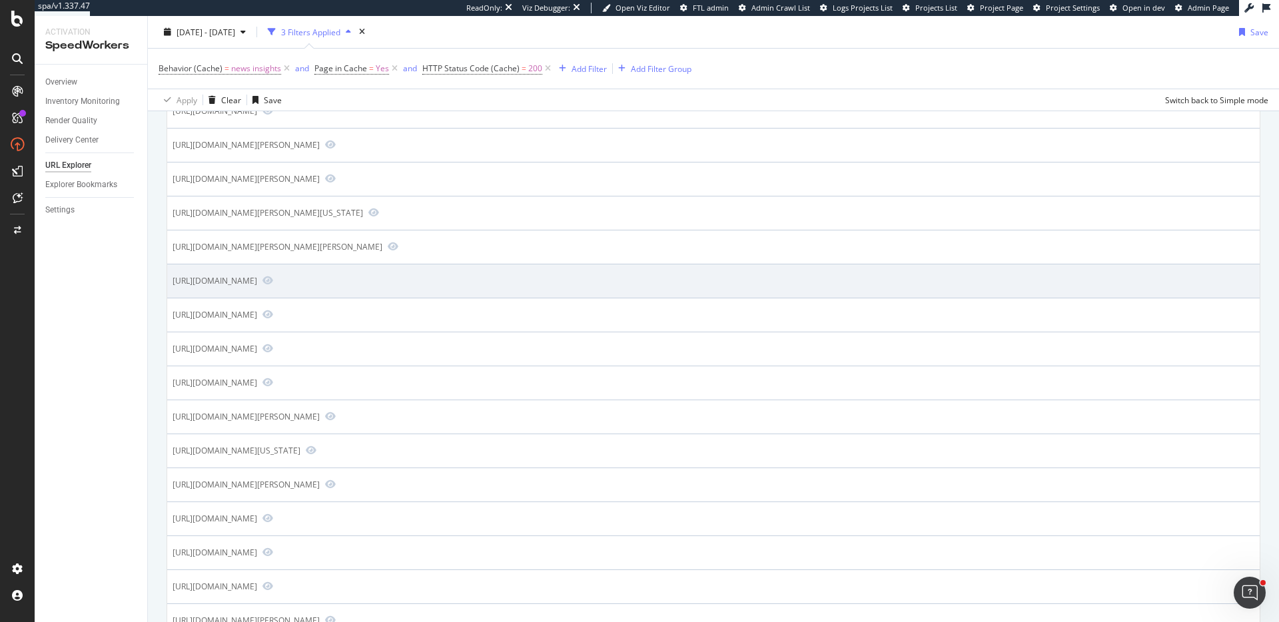
scroll to position [315, 0]
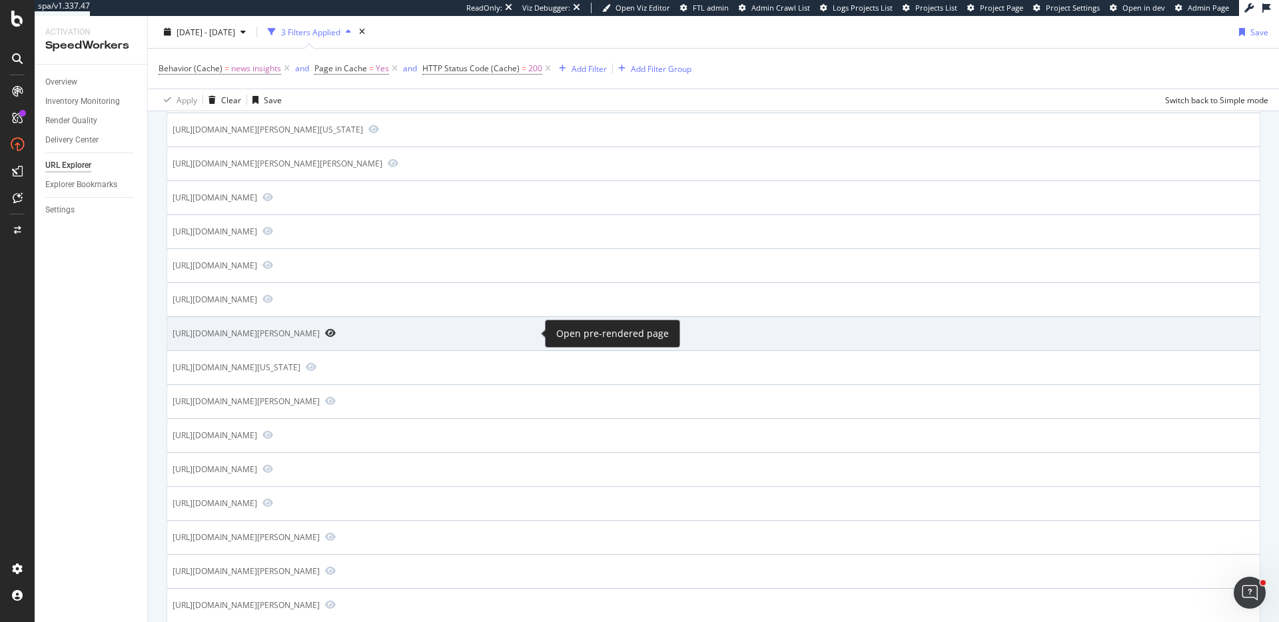
click at [336, 333] on icon "Preview https://www.realtor.com/news/celebrity-real-estate/ben-simmons-selling-…" at bounding box center [330, 333] width 11 height 9
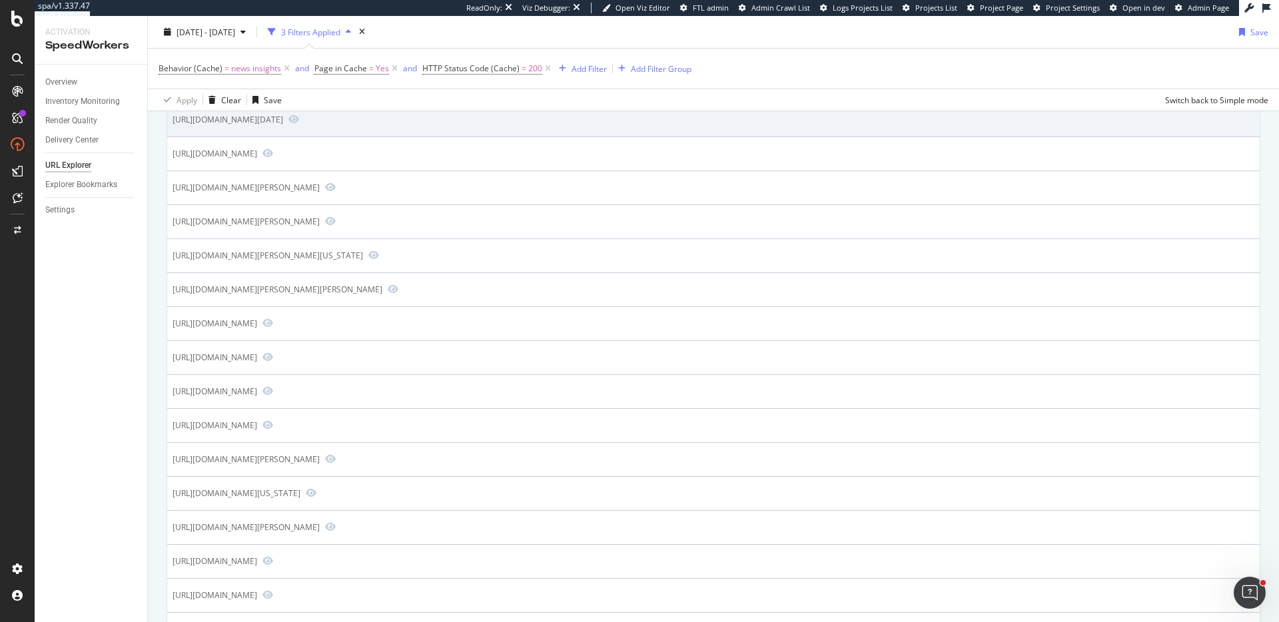
scroll to position [0, 0]
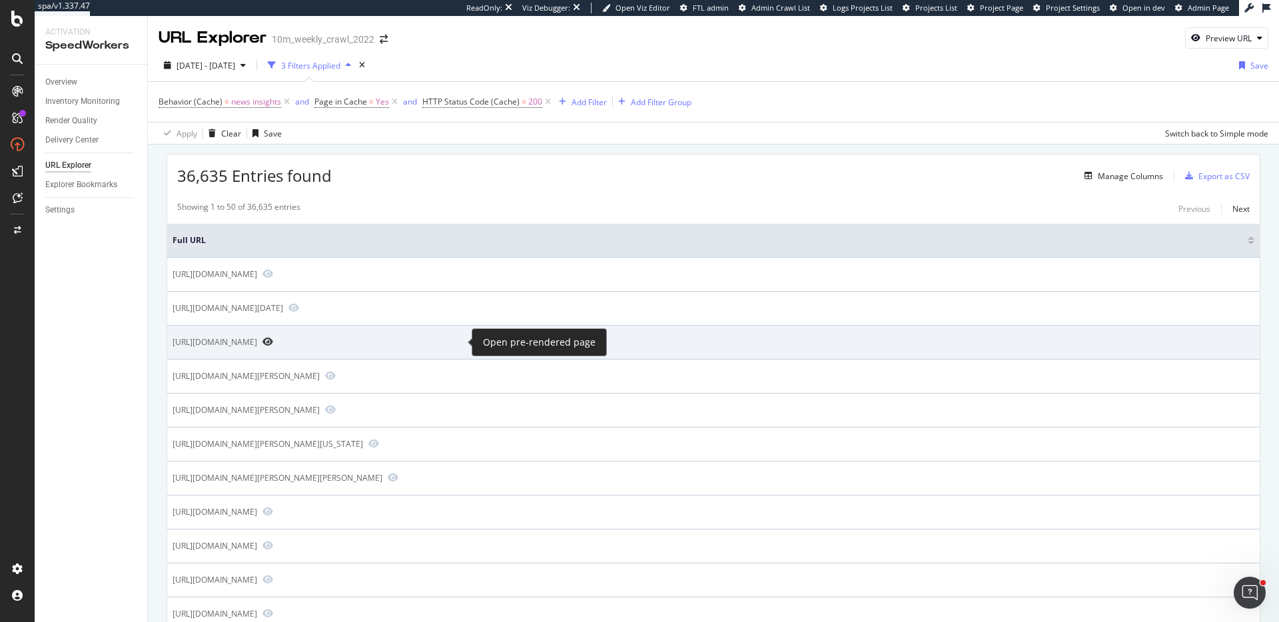
click at [273, 344] on icon "Preview https://www.realtor.com/advice/finance/what-is-a-silent-second-mortgage/" at bounding box center [268, 341] width 11 height 9
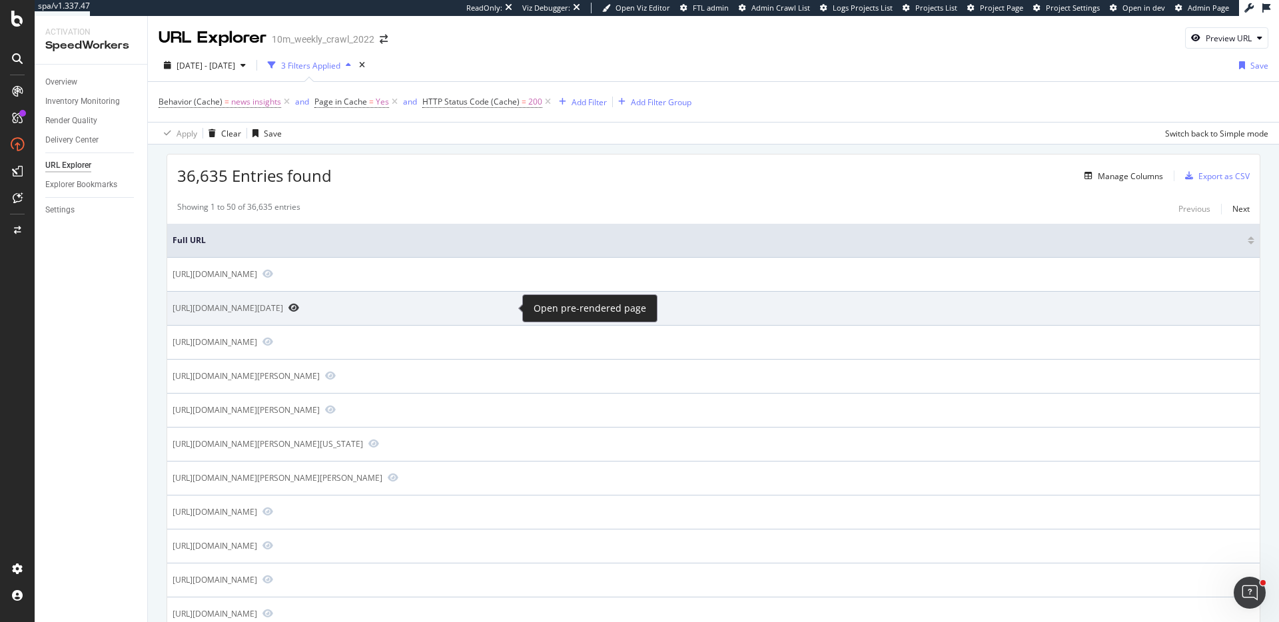
click at [299, 308] on icon "Preview https://www.realtor.com/research/weekly-housing-trends-view-data-week-j…" at bounding box center [294, 307] width 11 height 9
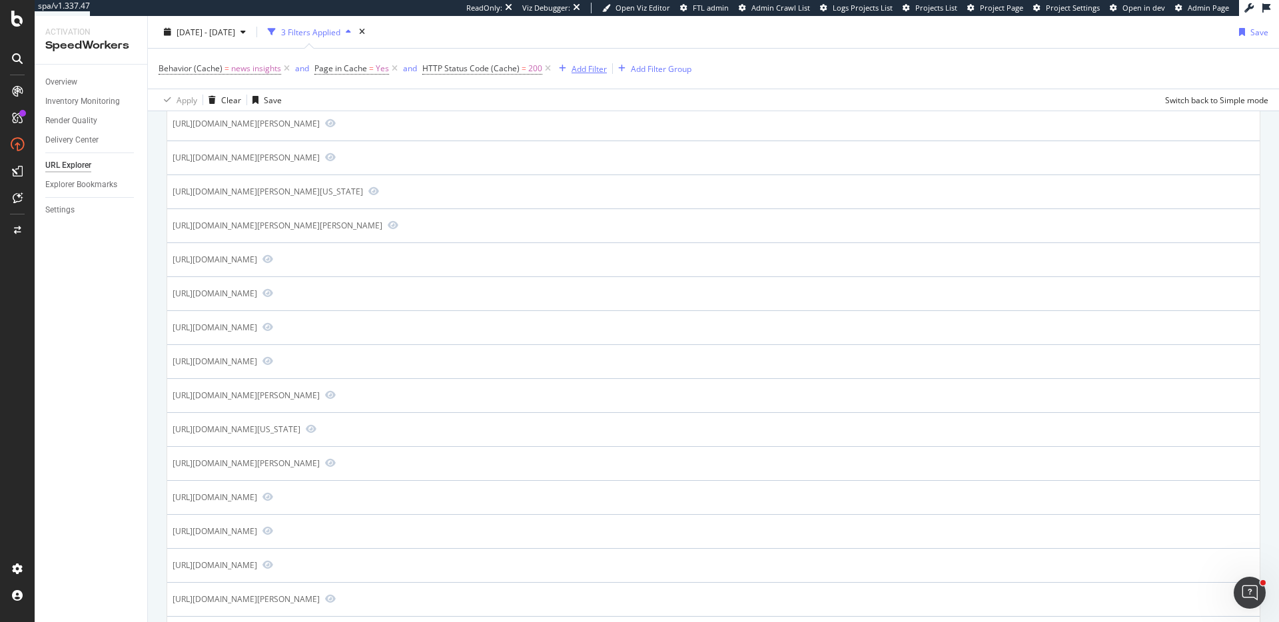
scroll to position [244, 0]
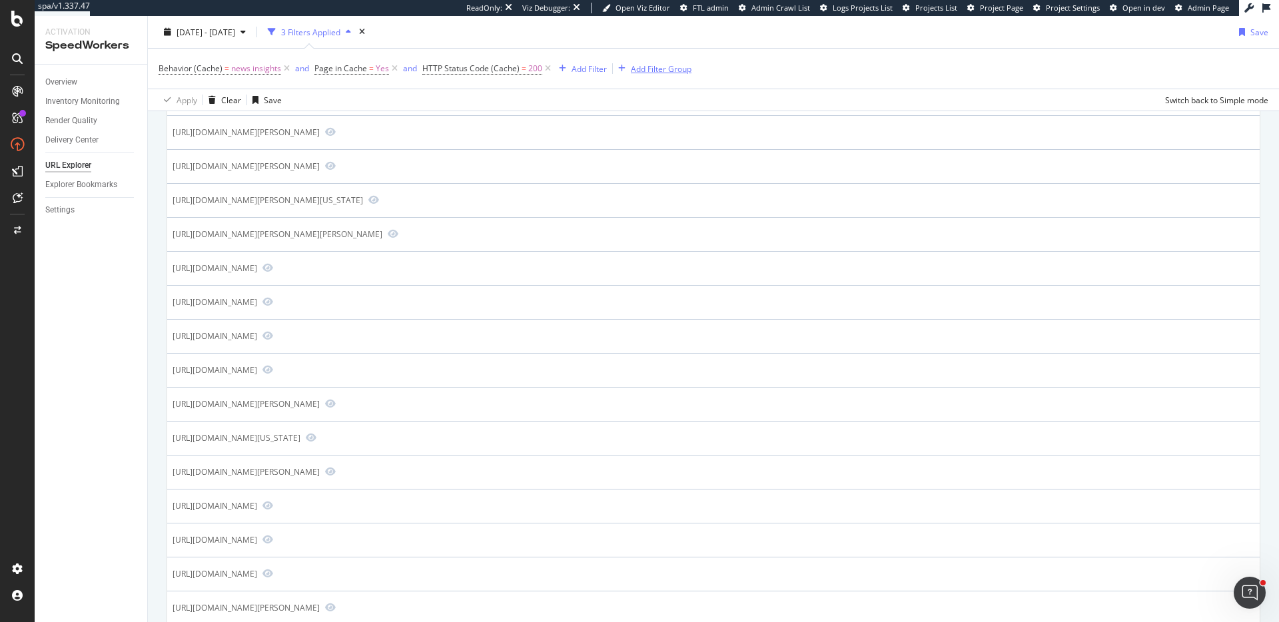
click at [663, 71] on div "Add Filter Group" at bounding box center [661, 68] width 61 height 11
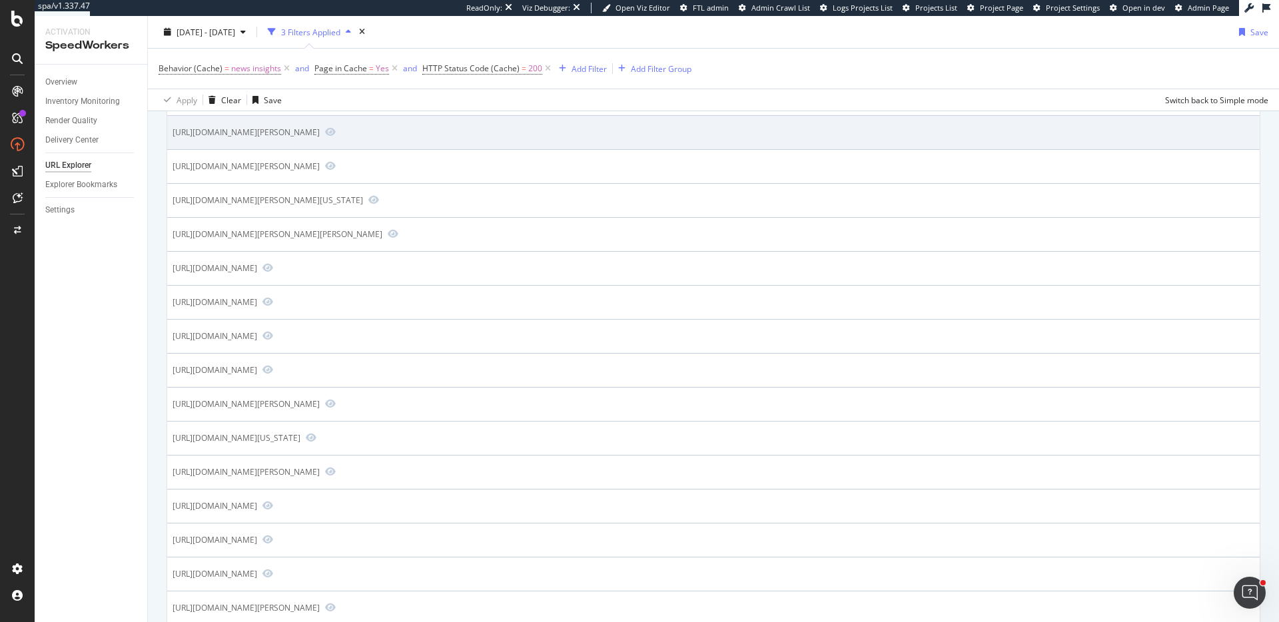
scroll to position [266, 0]
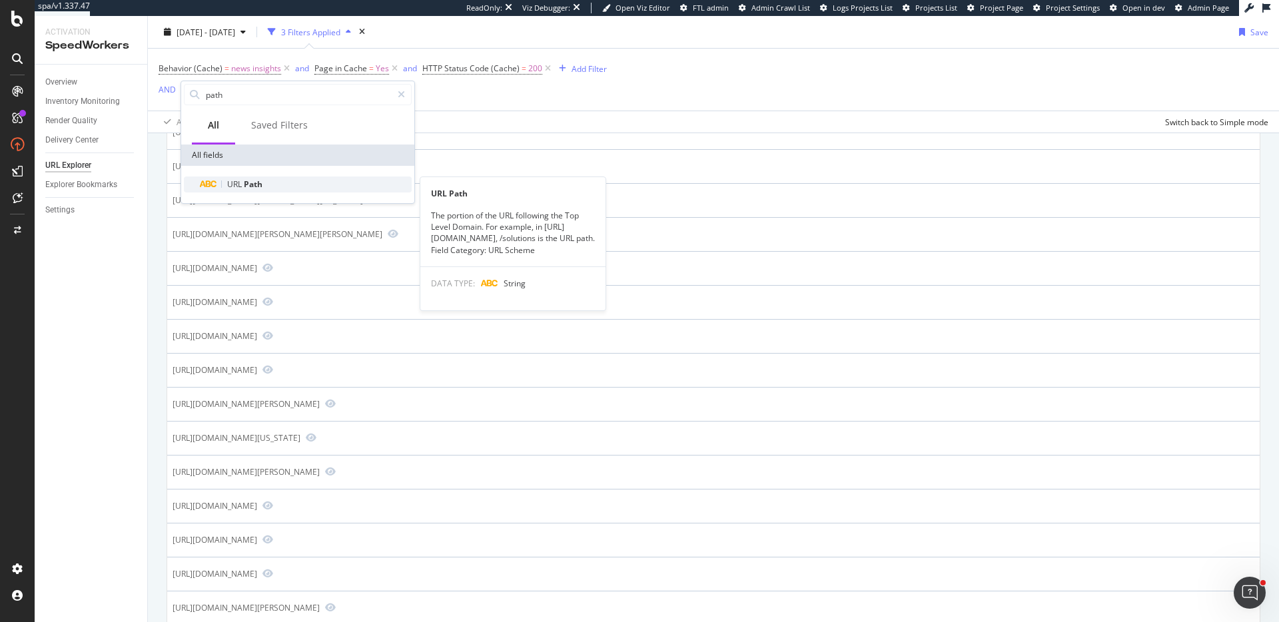
type input "path"
click at [266, 181] on div "URL Path" at bounding box center [306, 185] width 212 height 16
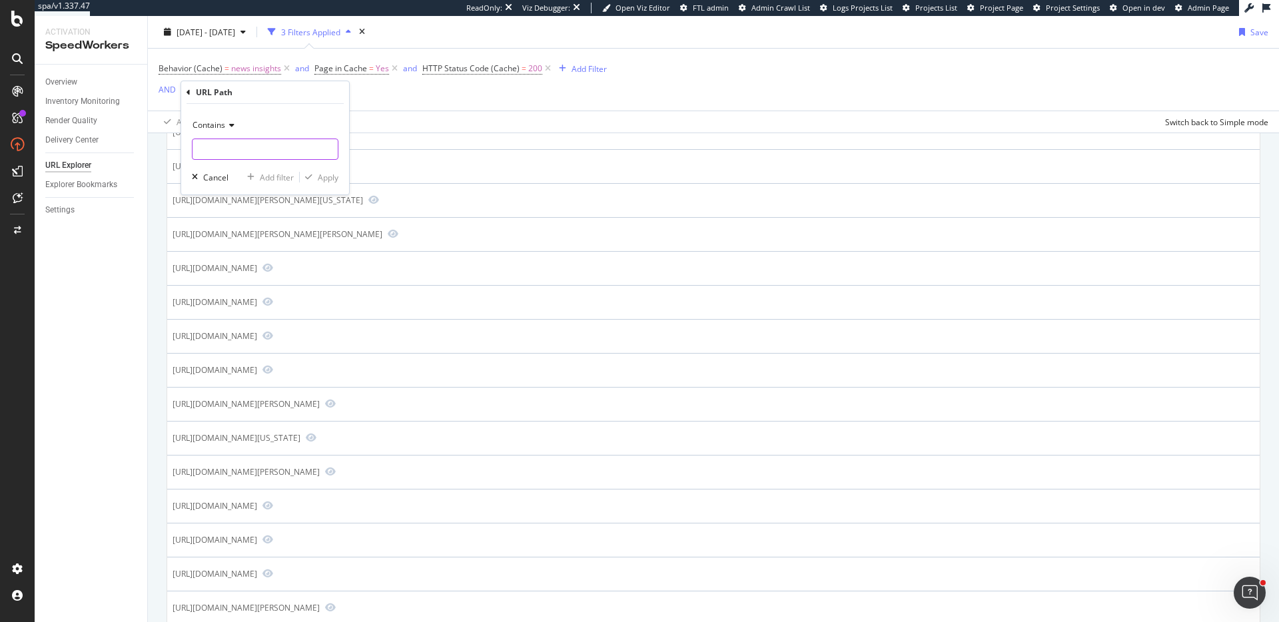
click at [231, 143] on input "text" at bounding box center [265, 149] width 145 height 21
type input "/guides"
click at [263, 173] on div "Add filter" at bounding box center [277, 177] width 34 height 11
click at [314, 95] on div "Add Filter" at bounding box center [320, 92] width 35 height 11
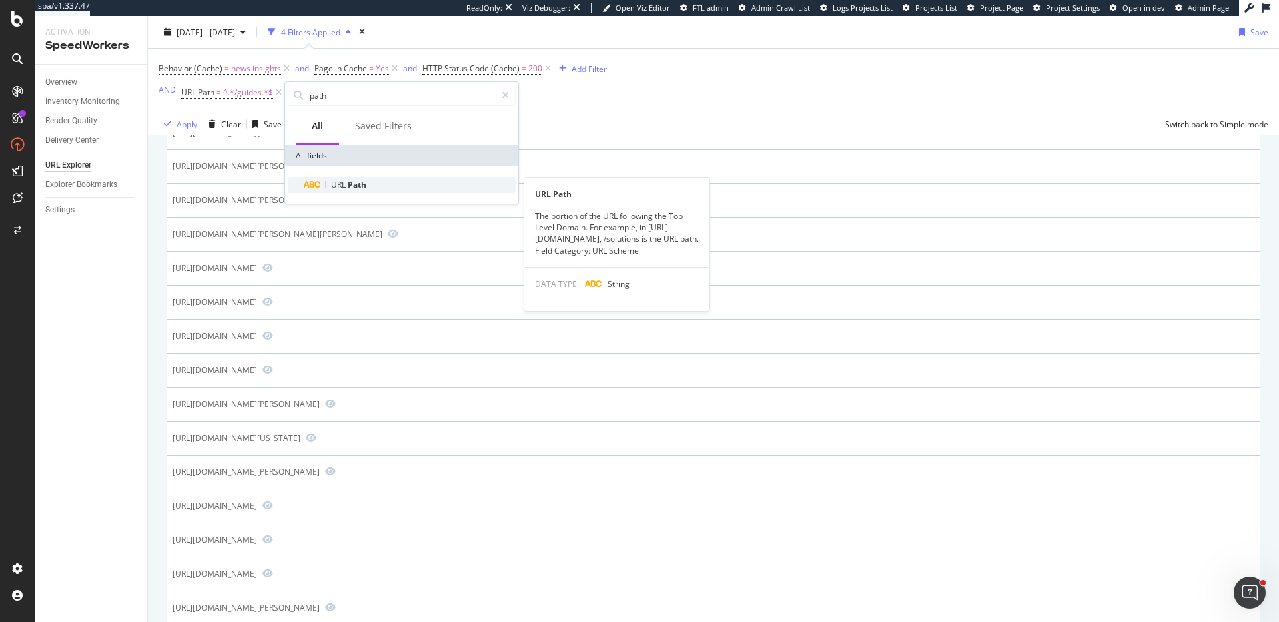
click at [403, 181] on div "URL Path" at bounding box center [410, 185] width 212 height 16
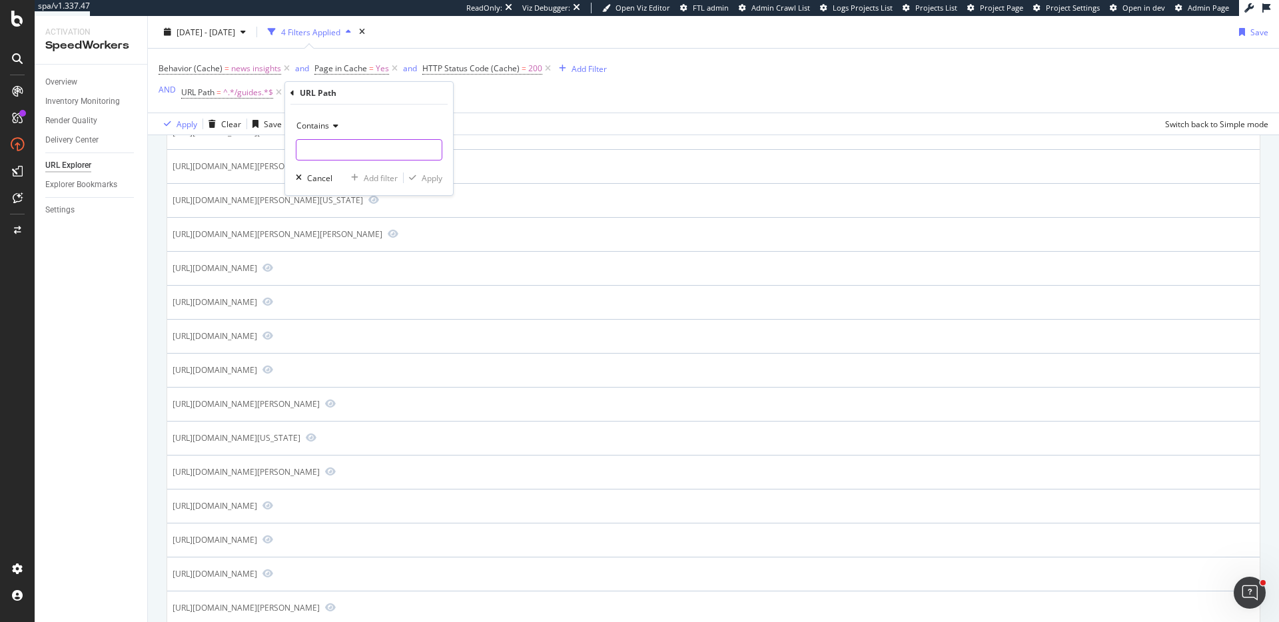
click at [331, 146] on input "text" at bounding box center [369, 149] width 145 height 21
type input "living"
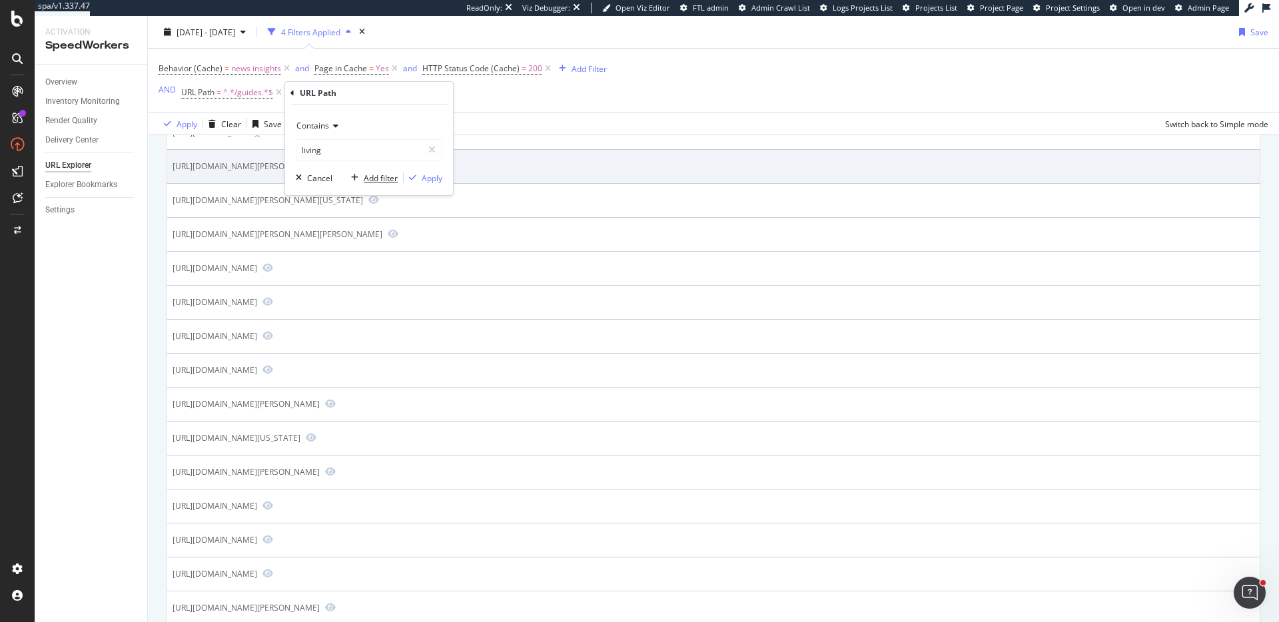
click at [392, 181] on div "Add filter" at bounding box center [381, 178] width 34 height 11
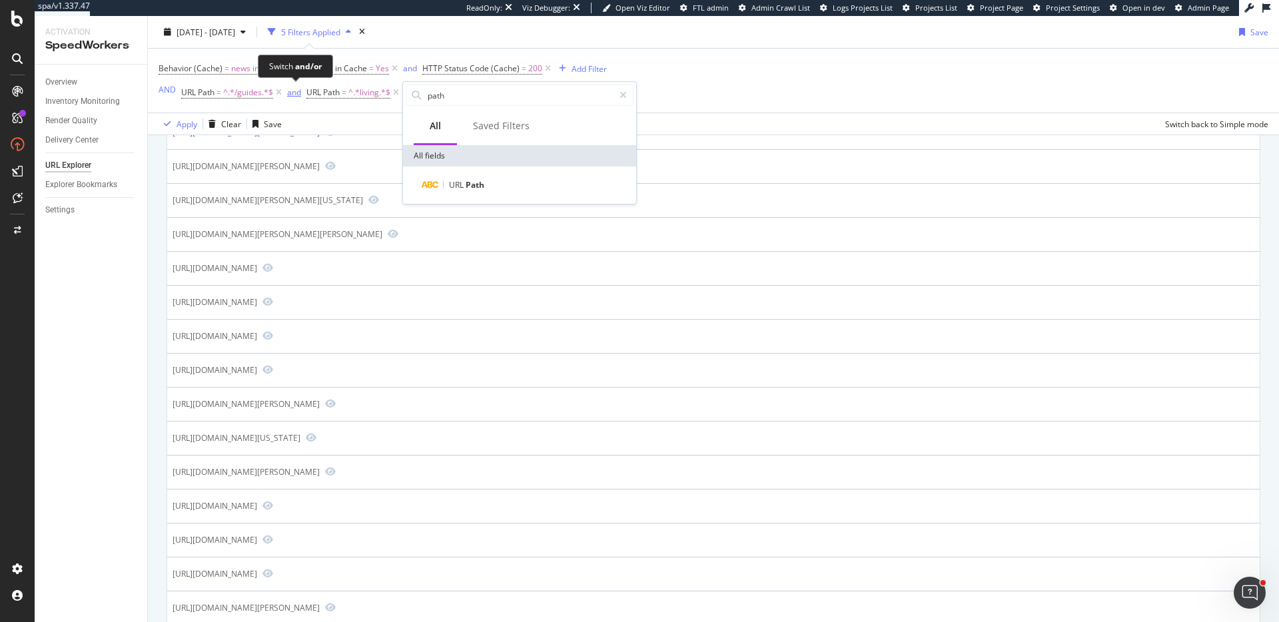
click at [295, 91] on div "and" at bounding box center [294, 92] width 14 height 11
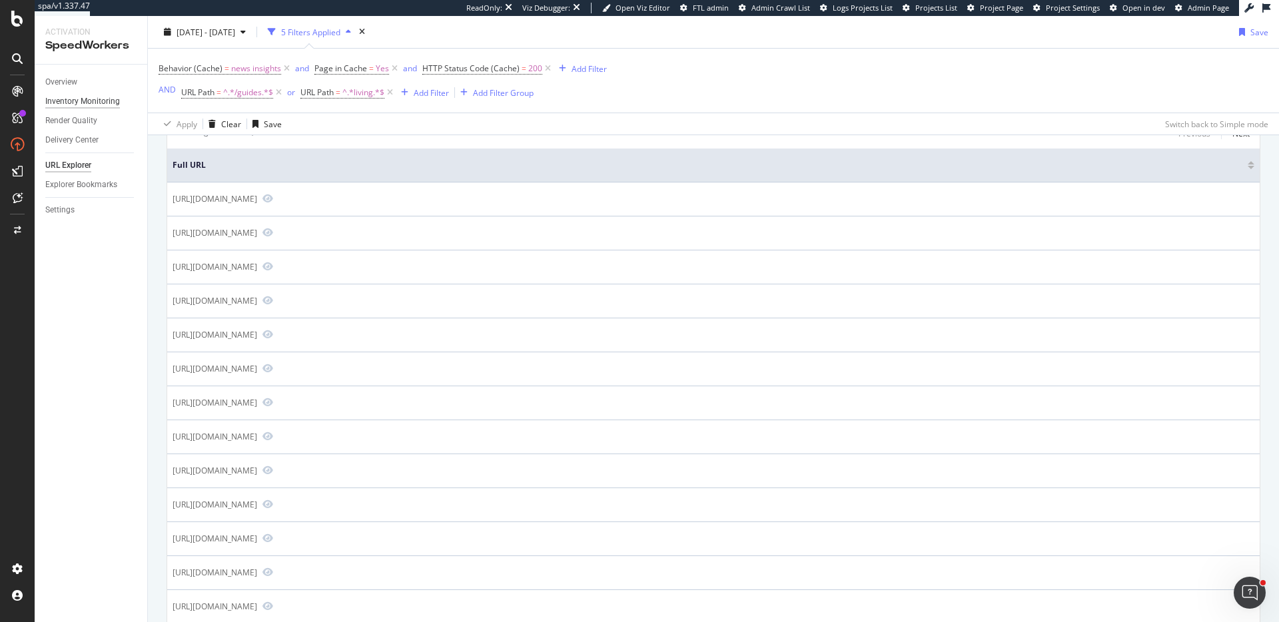
scroll to position [21, 0]
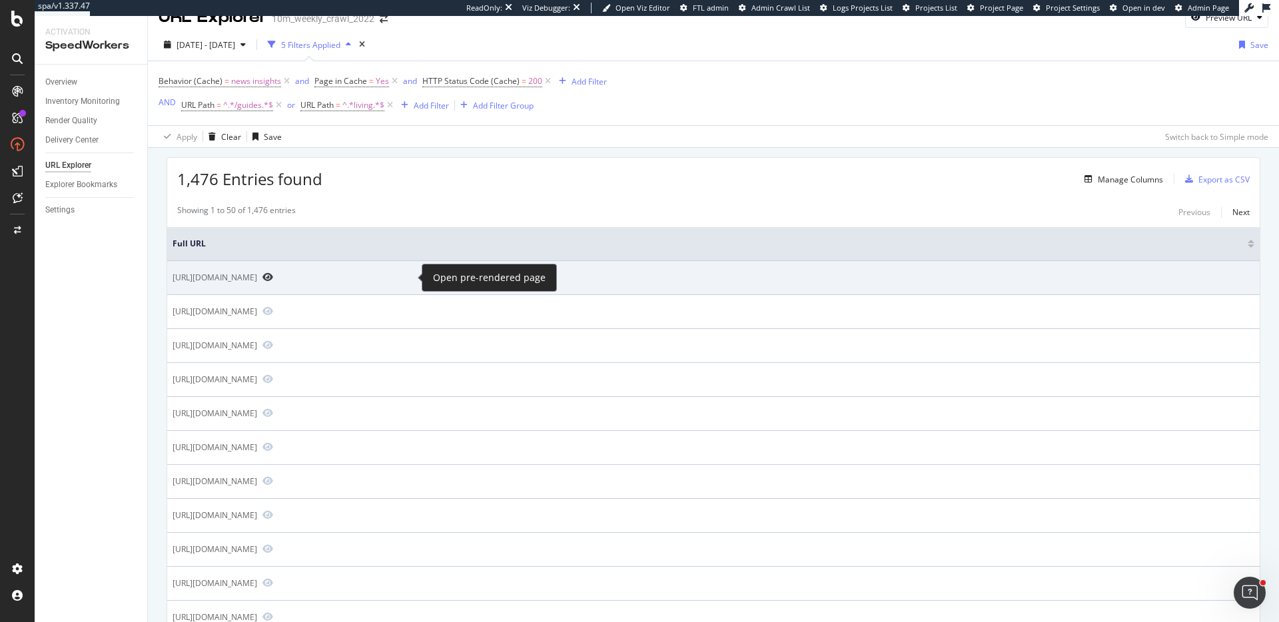
click at [273, 277] on icon "Preview https://www.realtor.com/living/design-diy/aapi-design-books/" at bounding box center [268, 277] width 11 height 9
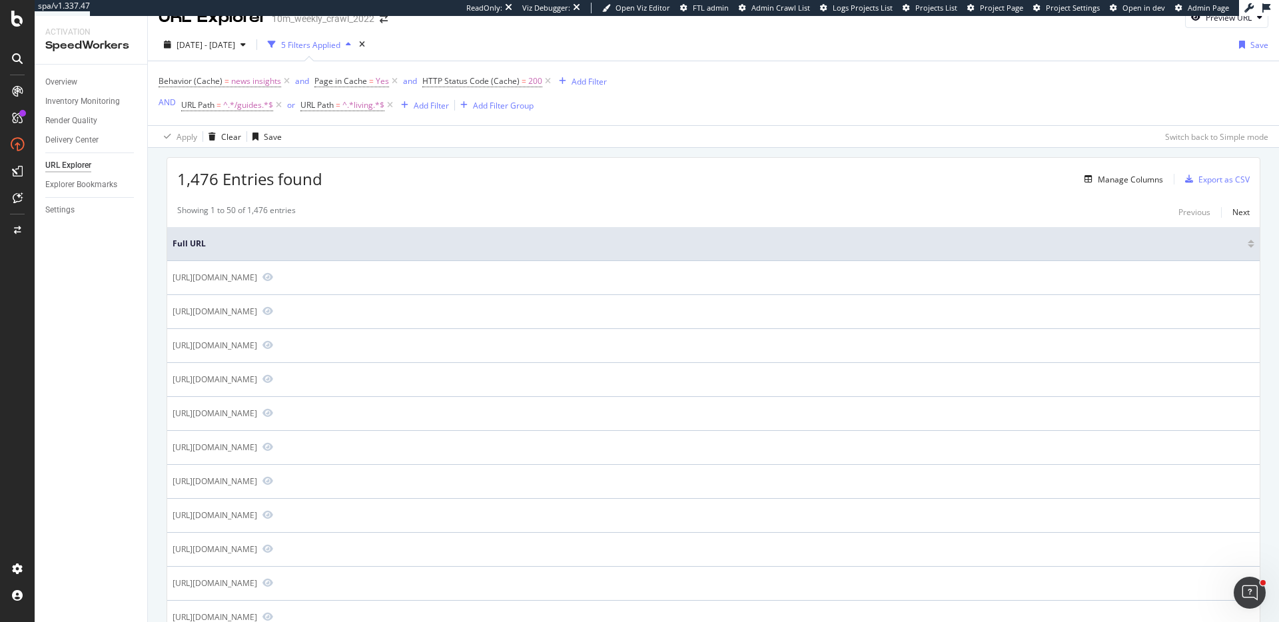
scroll to position [47, 0]
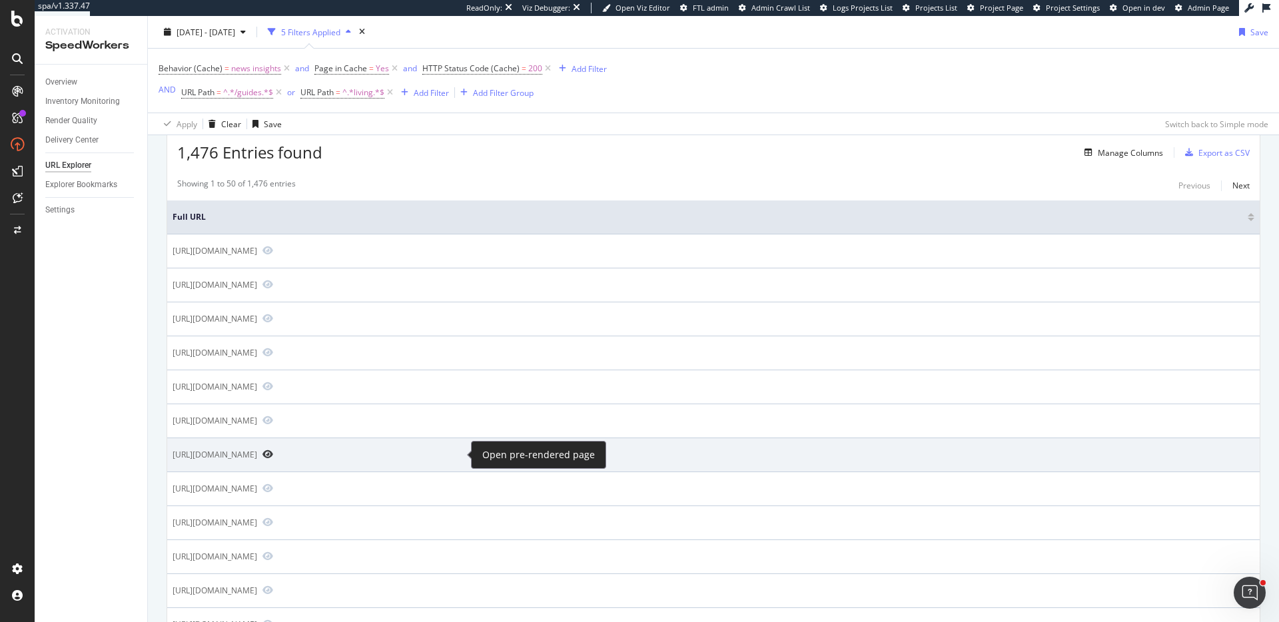
click at [273, 454] on icon "Preview https://www.realtor.com/living/shopping/living-room-gifts-gift-guide-id…" at bounding box center [268, 454] width 11 height 9
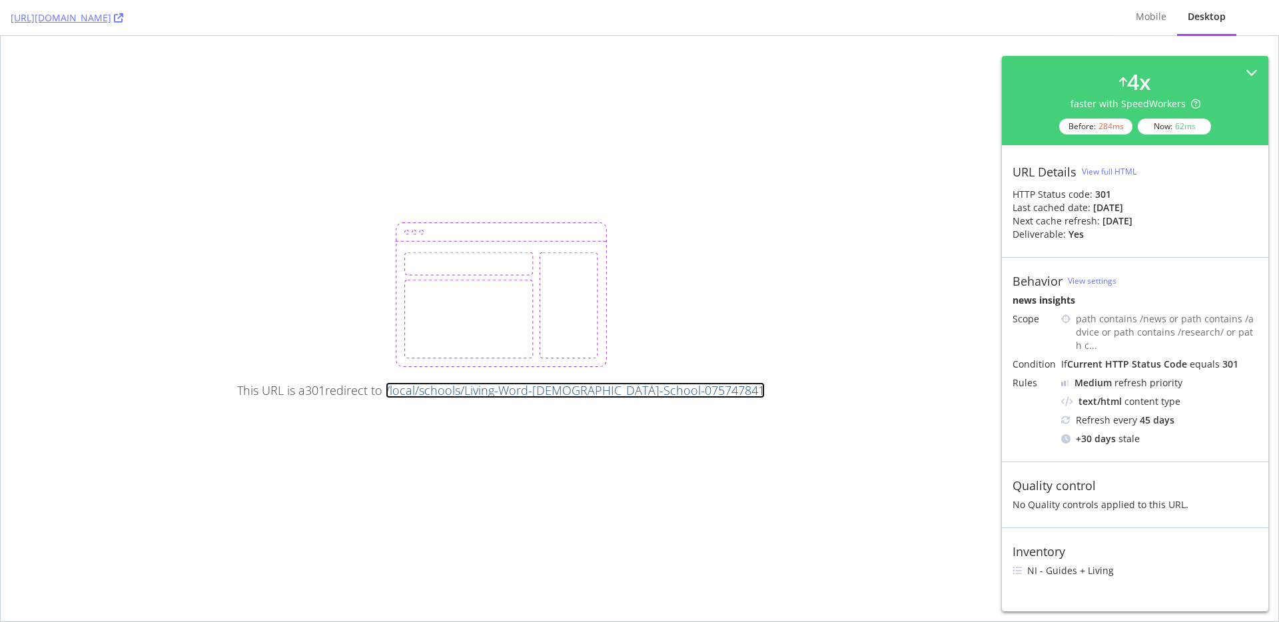
click at [613, 394] on link "/local/schools/Living-Word-[DEMOGRAPHIC_DATA]-School-075747841" at bounding box center [575, 390] width 379 height 16
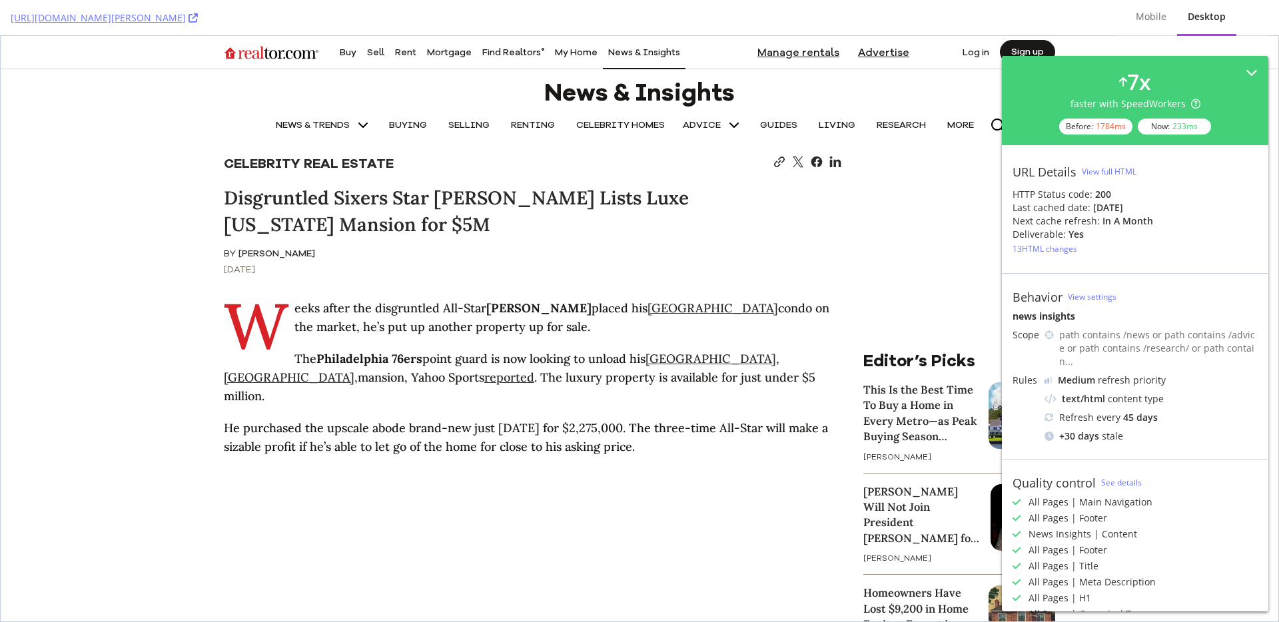
drag, startPoint x: 231, startPoint y: 19, endPoint x: 550, endPoint y: 0, distance: 319.8
click at [0, 0] on div "https://www.realtor.com/news/celebrity-real-estate/ben-simmons-selling-new-jers…" at bounding box center [639, 18] width 1279 height 36
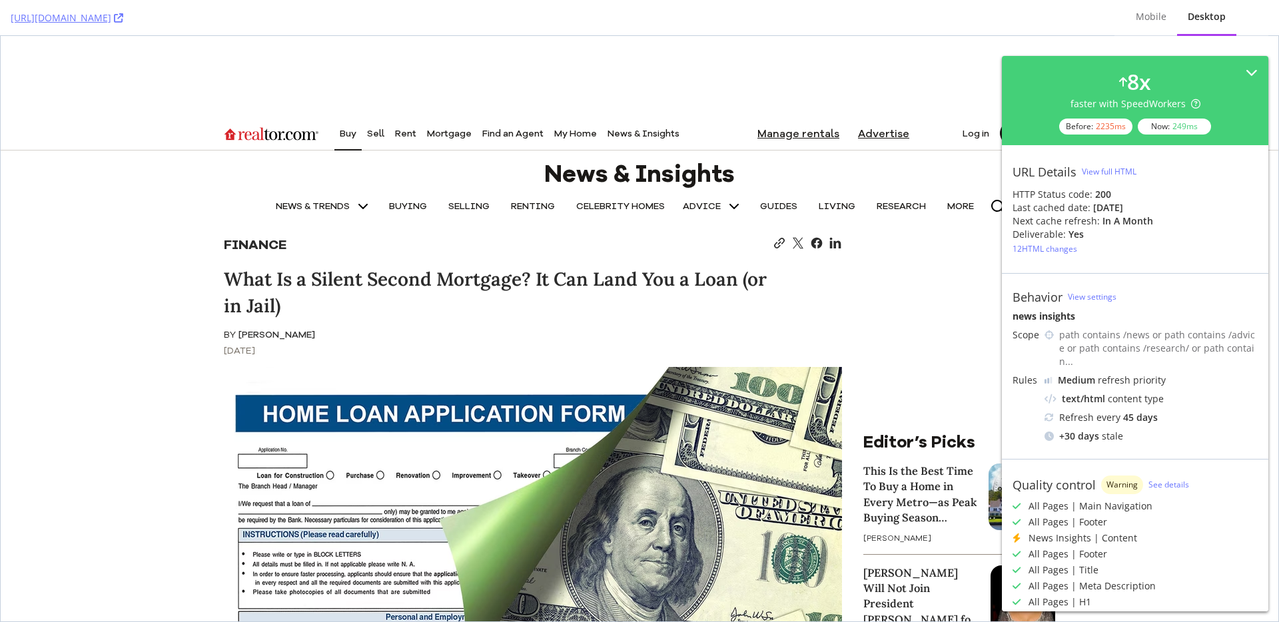
drag, startPoint x: 269, startPoint y: 19, endPoint x: 520, endPoint y: 4, distance: 251.0
click at [0, 0] on div "[URL][DOMAIN_NAME] Mobile Desktop" at bounding box center [639, 18] width 1279 height 36
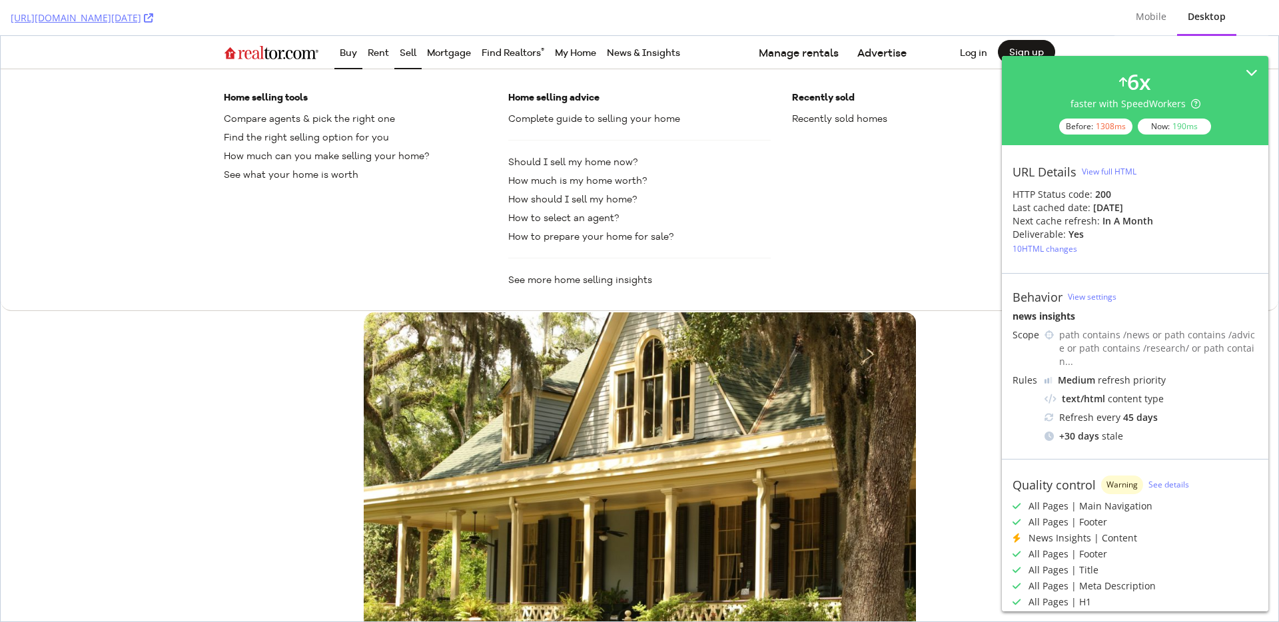
drag, startPoint x: 239, startPoint y: 18, endPoint x: 402, endPoint y: 5, distance: 163.7
click at [0, 0] on div "[URL][DOMAIN_NAME][DATE] Mobile Desktop" at bounding box center [639, 18] width 1279 height 36
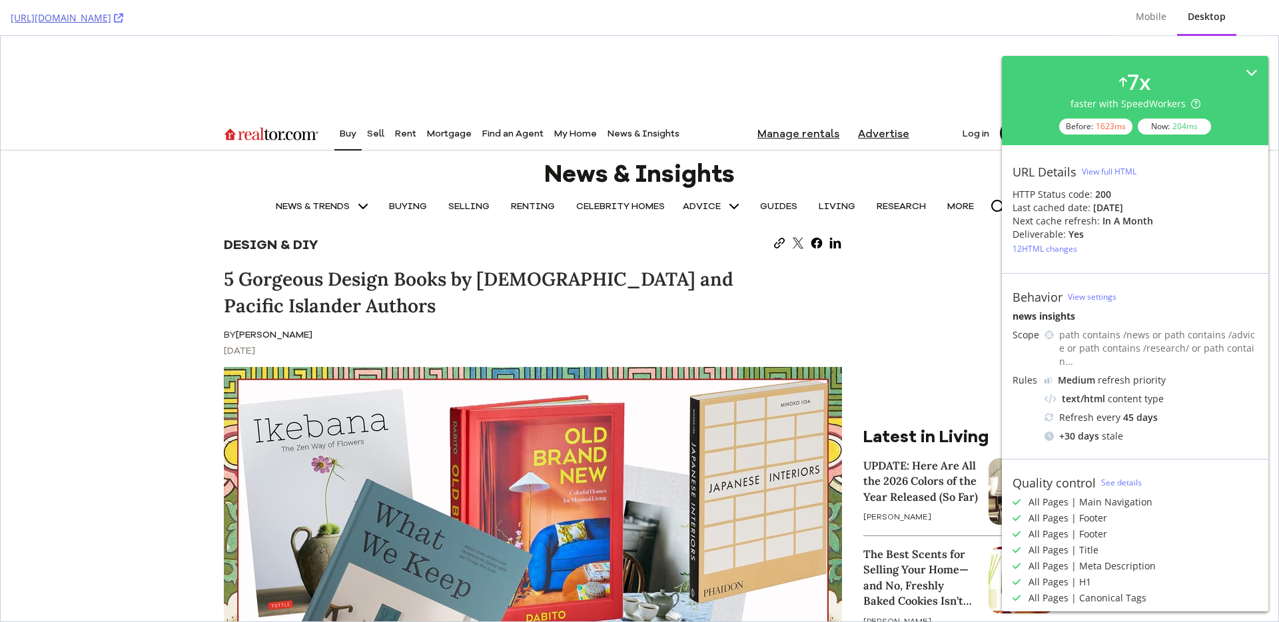
click at [0, 0] on div "https://www.realtor.com/living/design-diy/aapi-design-books/ Mobile Desktop" at bounding box center [639, 18] width 1279 height 36
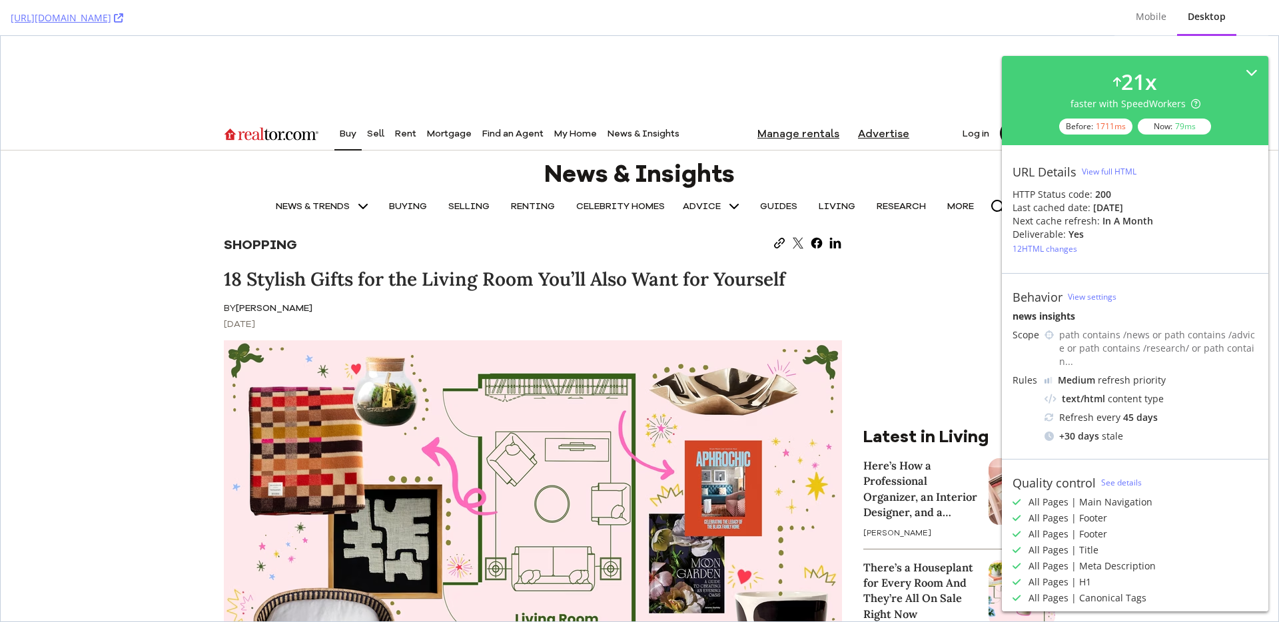
drag, startPoint x: 267, startPoint y: 21, endPoint x: 678, endPoint y: 16, distance: 411.2
click at [0, 0] on div "[URL][DOMAIN_NAME] Mobile Desktop" at bounding box center [639, 18] width 1279 height 36
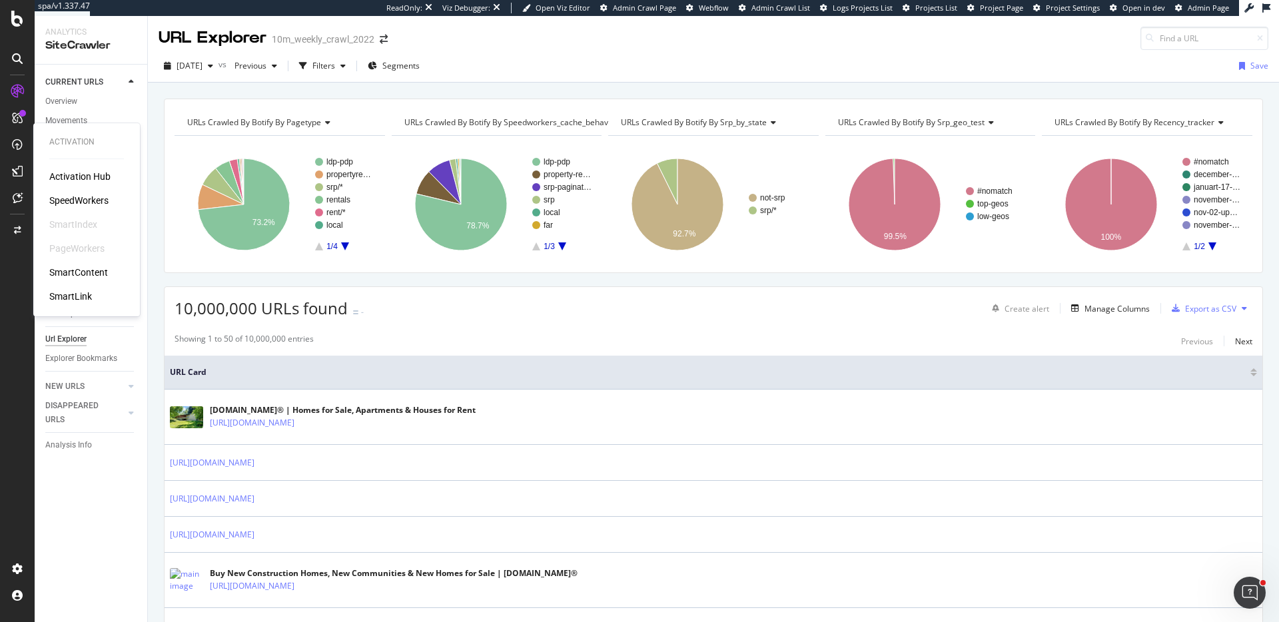
click at [88, 205] on div "SpeedWorkers" at bounding box center [78, 200] width 59 height 13
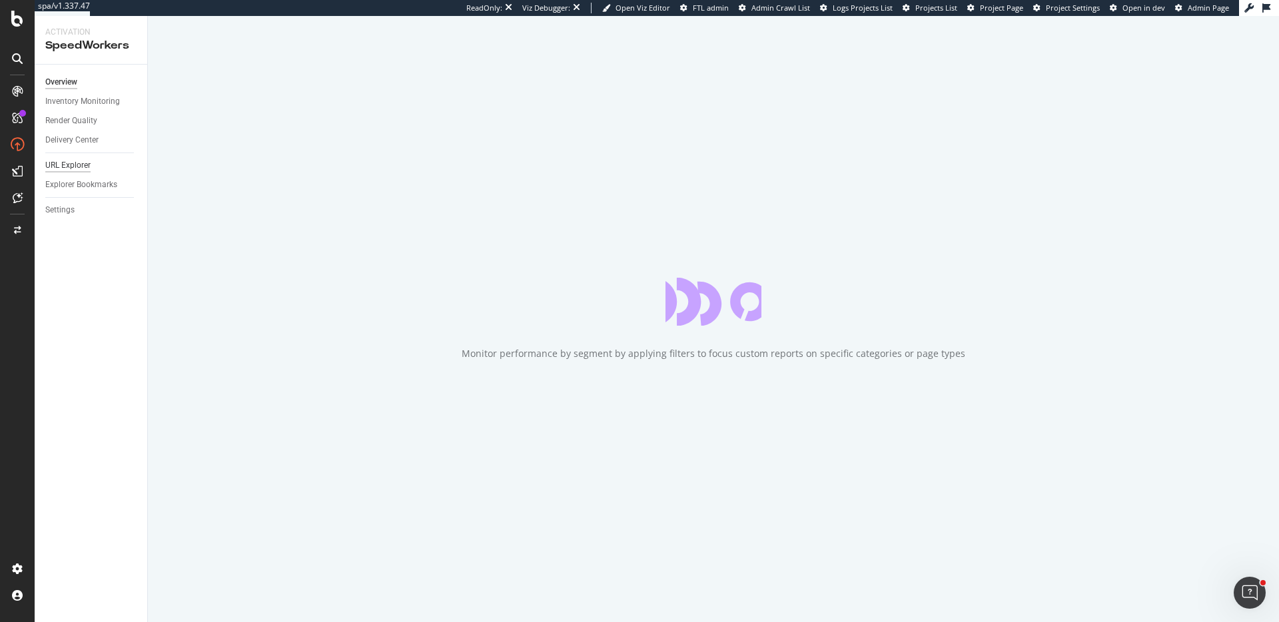
click at [71, 165] on div "URL Explorer" at bounding box center [67, 166] width 45 height 14
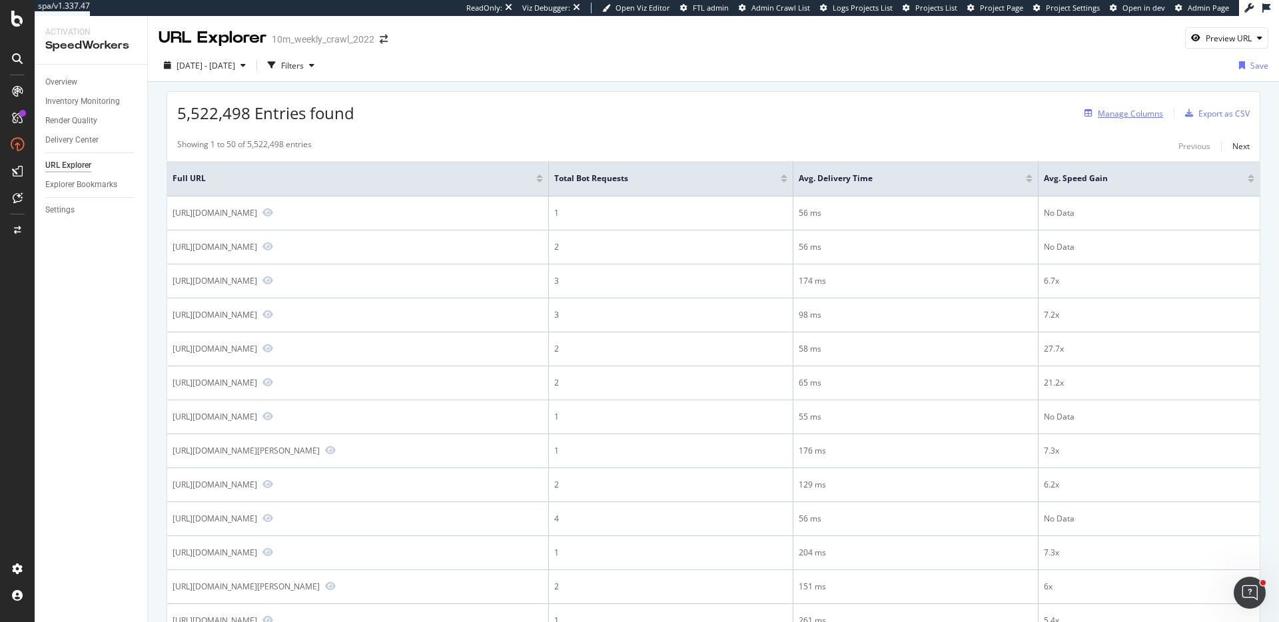
click at [1145, 119] on div "Manage Columns" at bounding box center [1130, 113] width 65 height 11
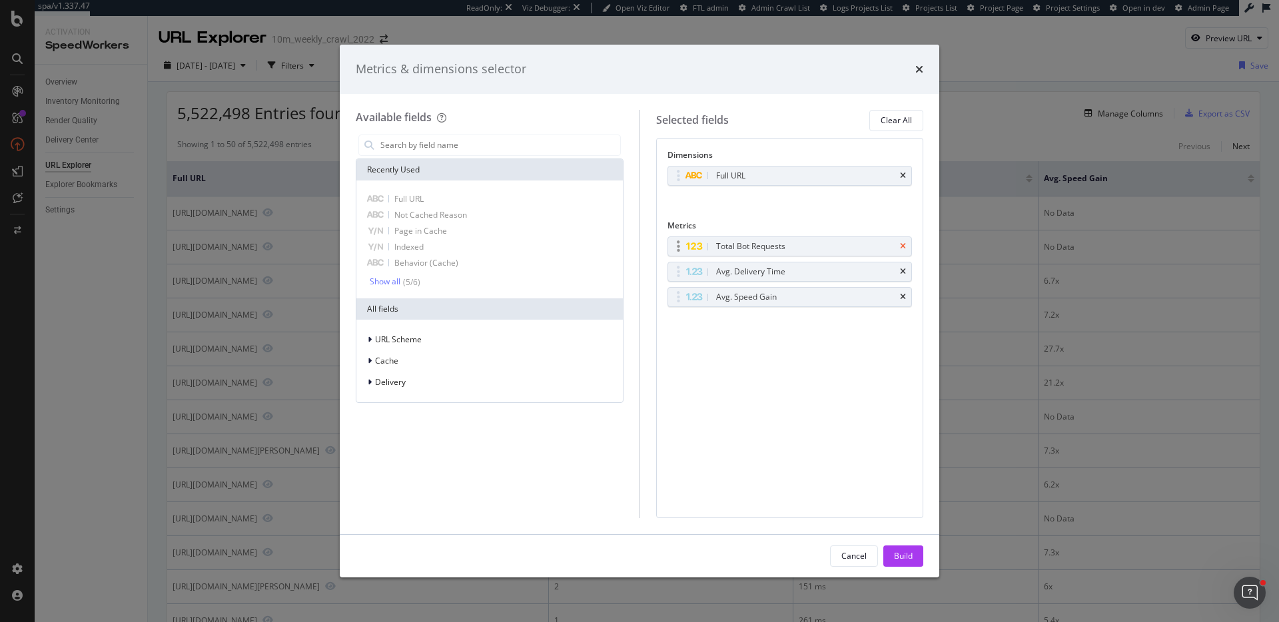
click at [906, 248] on icon "times" at bounding box center [903, 247] width 6 height 8
click at [906, 247] on icon "times" at bounding box center [903, 247] width 6 height 8
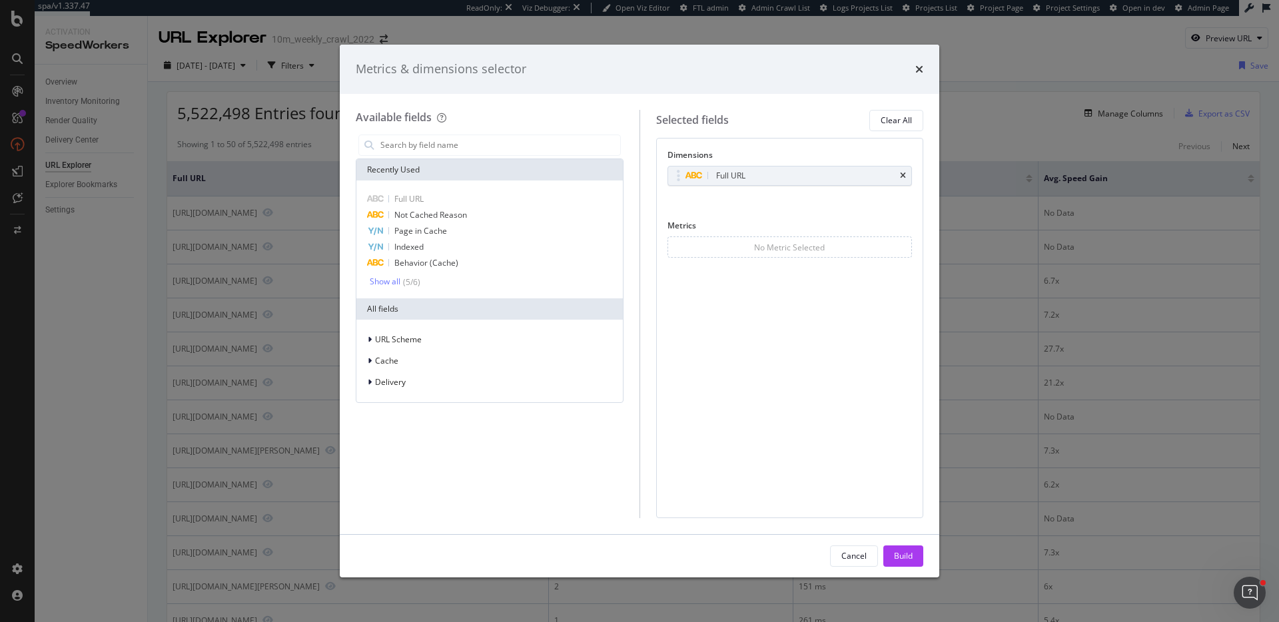
click at [908, 565] on div "Build" at bounding box center [903, 556] width 19 height 20
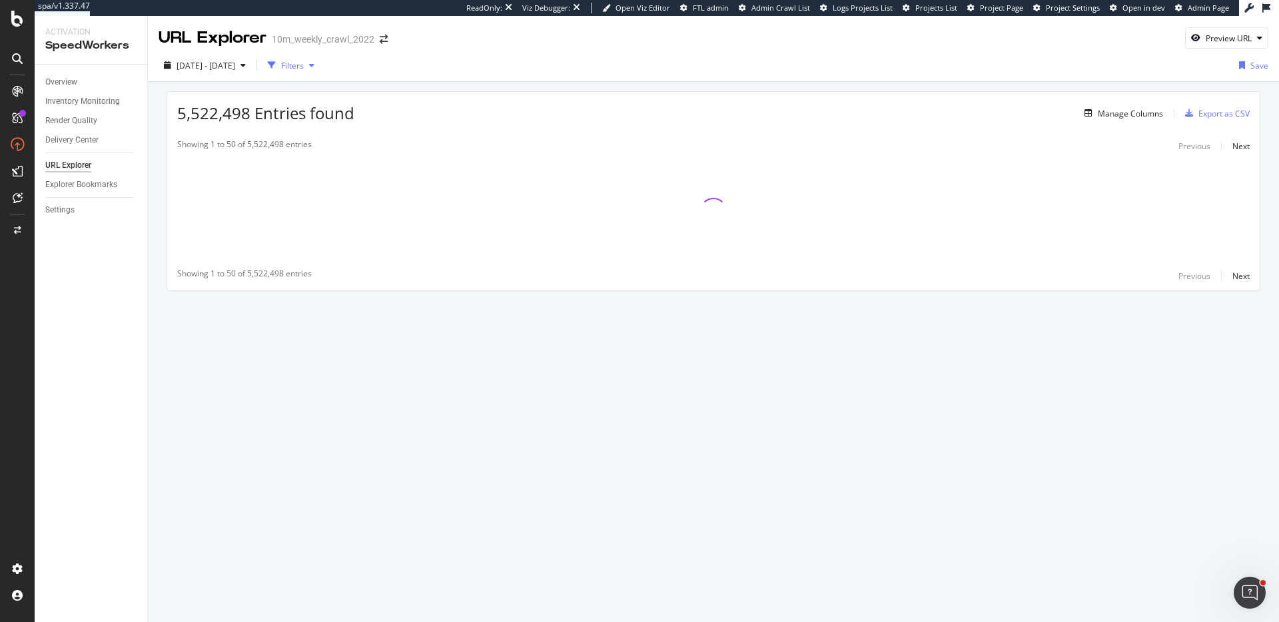
click at [281, 61] on div "button" at bounding box center [272, 65] width 19 height 19
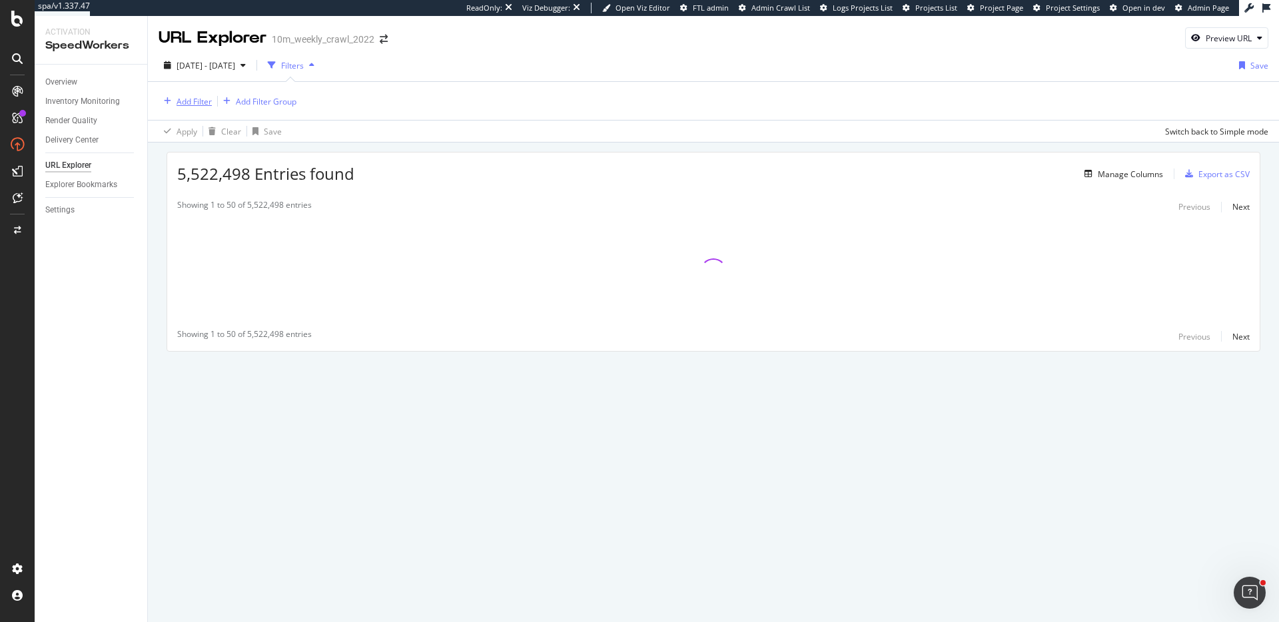
click at [188, 107] on div "Add Filter" at bounding box center [185, 101] width 53 height 15
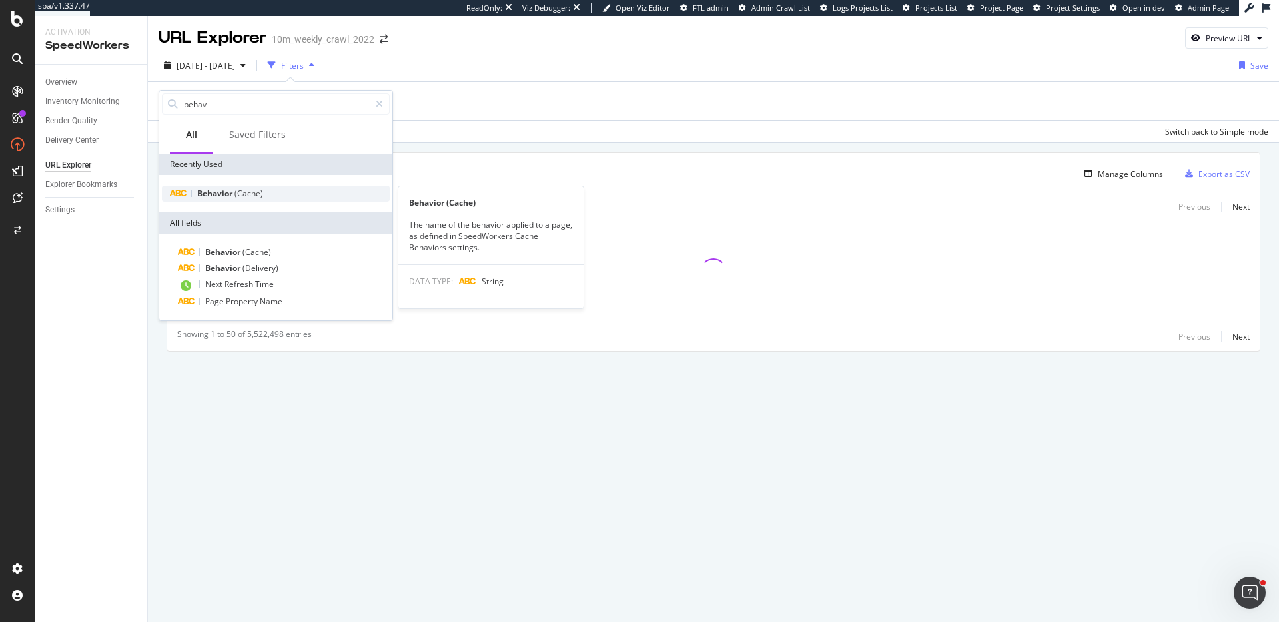
type input "behav"
click at [253, 195] on span "(Cache)" at bounding box center [249, 193] width 29 height 11
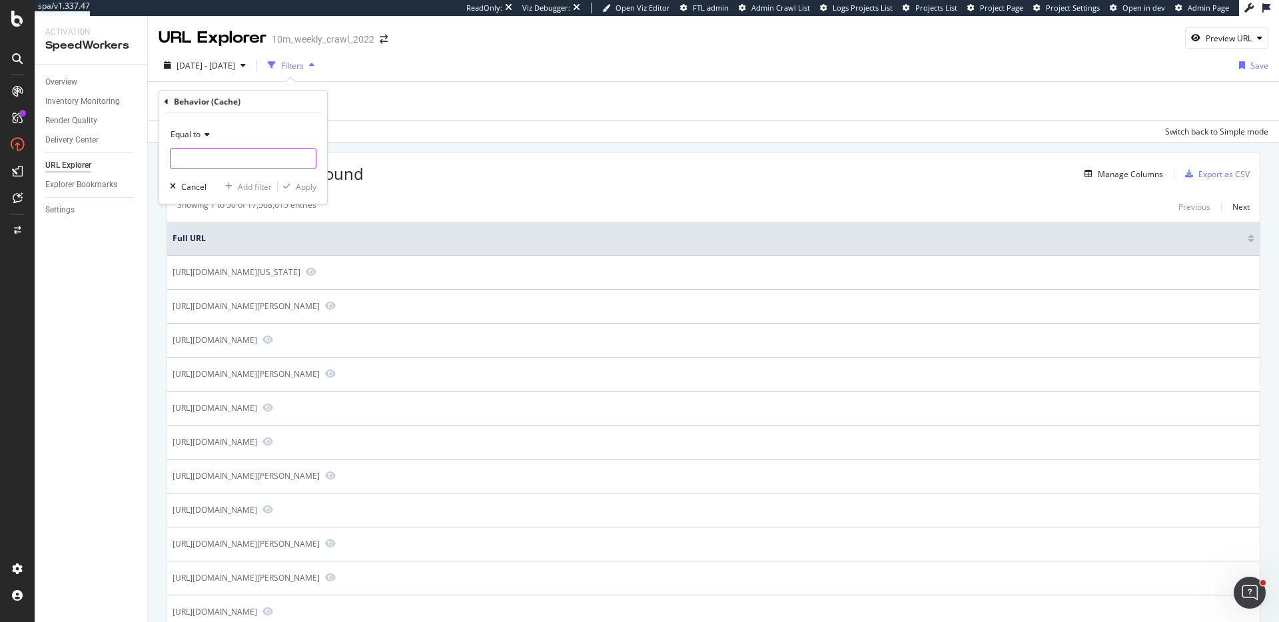
click at [230, 155] on input "text" at bounding box center [243, 158] width 145 height 21
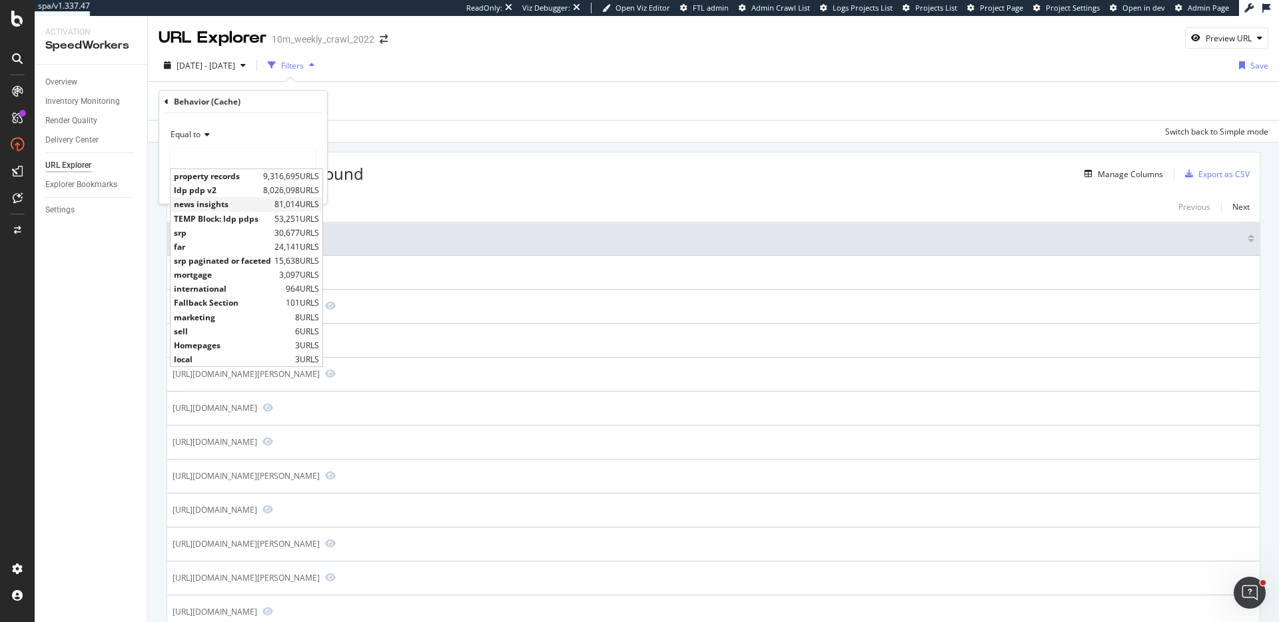
click at [219, 200] on span "news insights" at bounding box center [222, 204] width 97 height 11
type input "news insights"
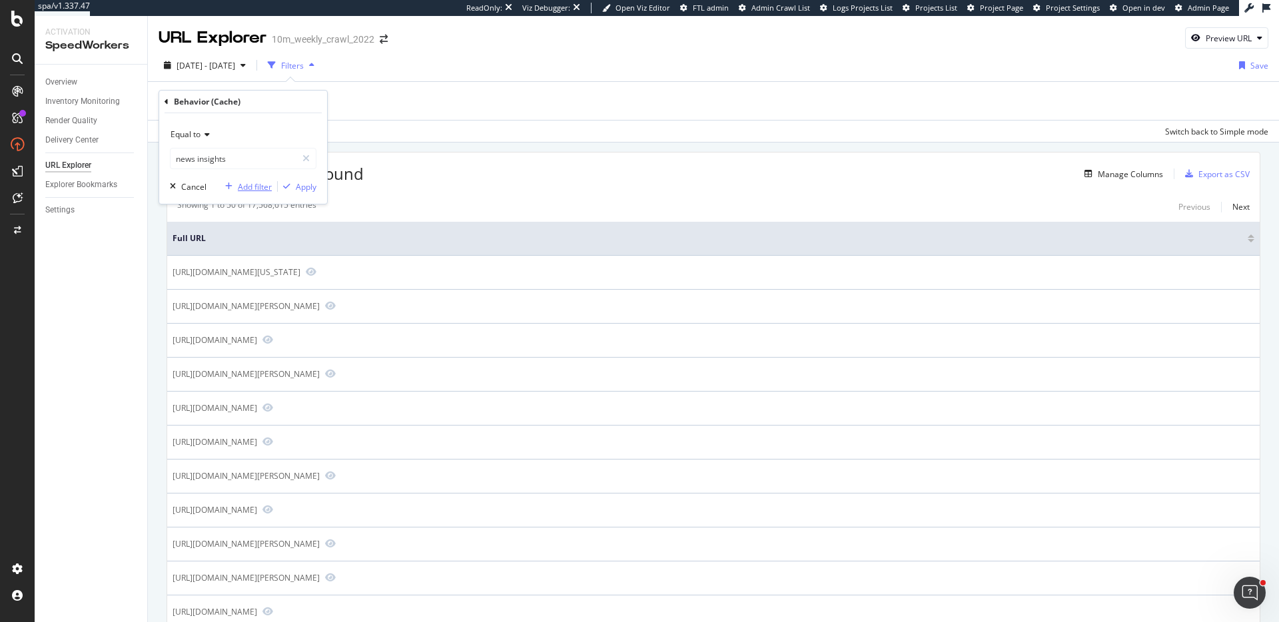
click at [259, 188] on div "Add filter" at bounding box center [255, 186] width 34 height 11
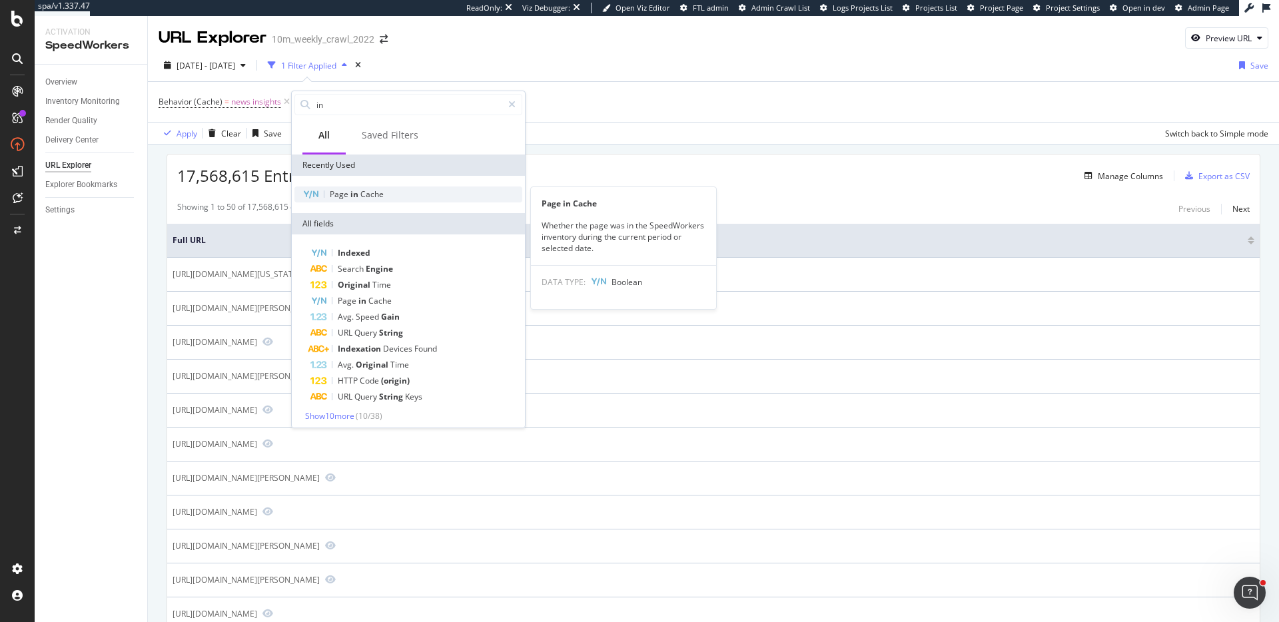
type input "in"
click at [358, 191] on span "in" at bounding box center [356, 194] width 10 height 11
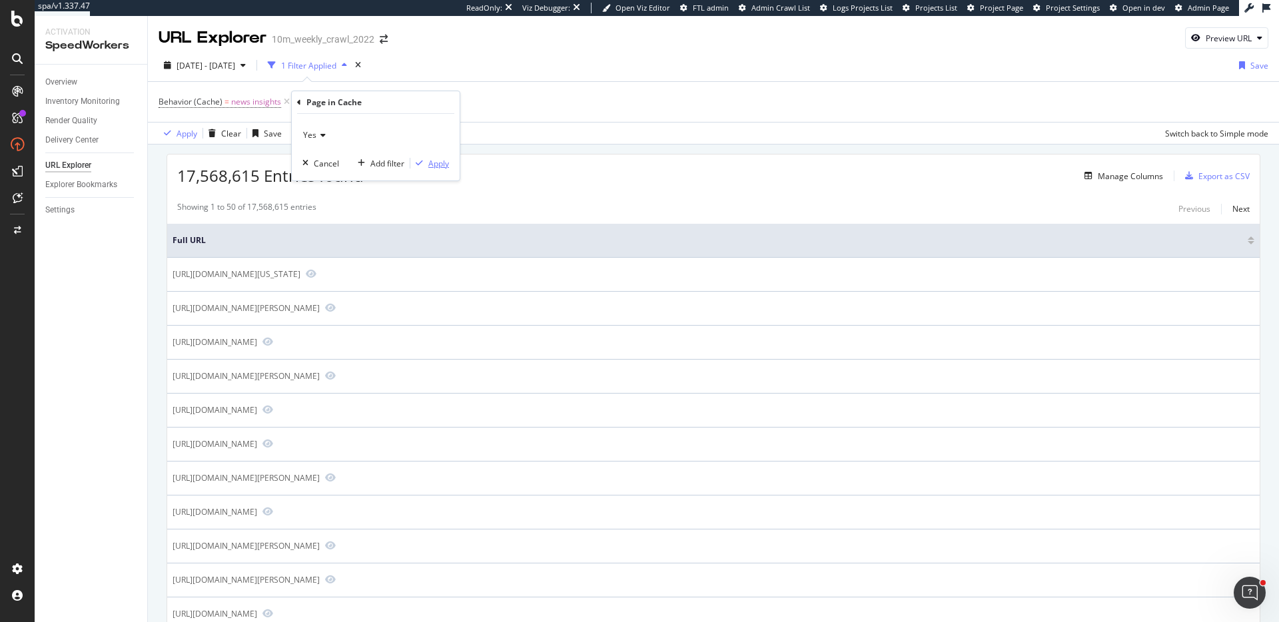
click at [444, 163] on div "Apply" at bounding box center [438, 163] width 21 height 11
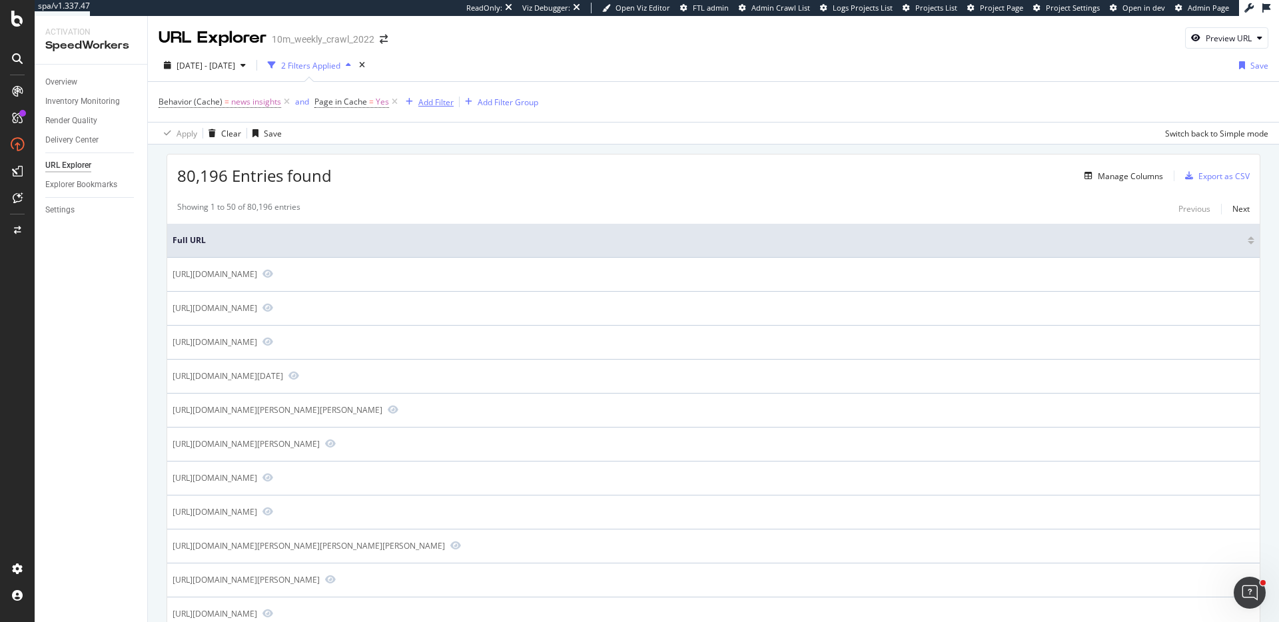
click at [436, 101] on div "Add Filter" at bounding box center [435, 102] width 35 height 11
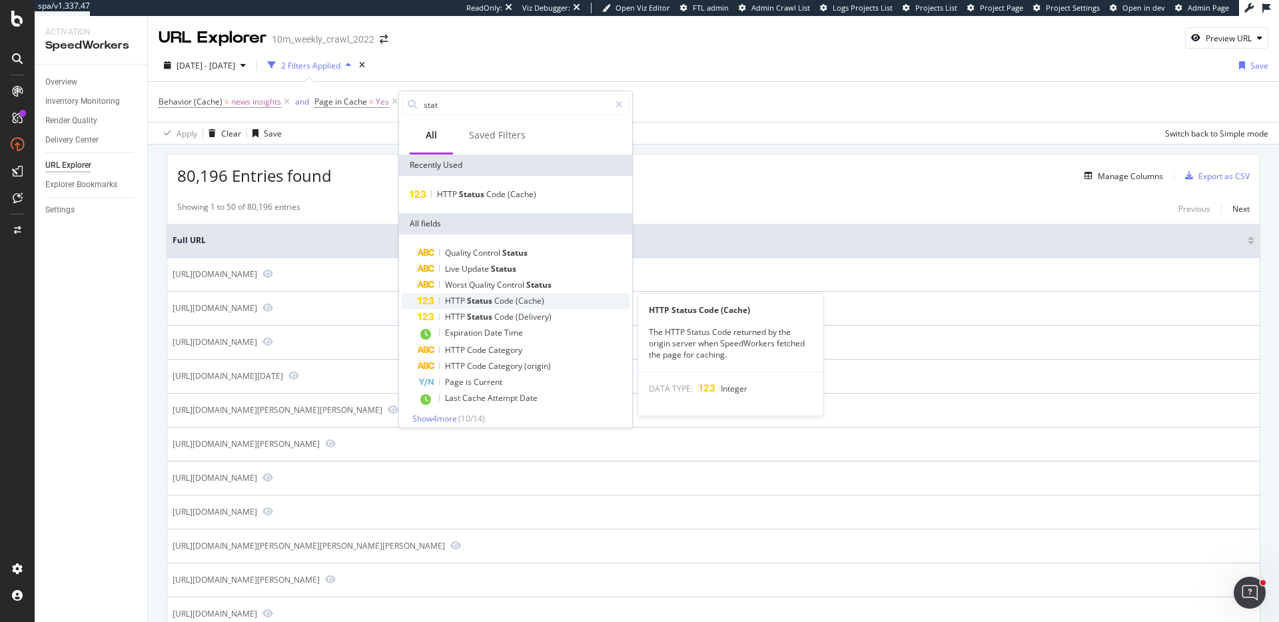
type input "stat"
click at [506, 303] on span "Code" at bounding box center [504, 300] width 21 height 11
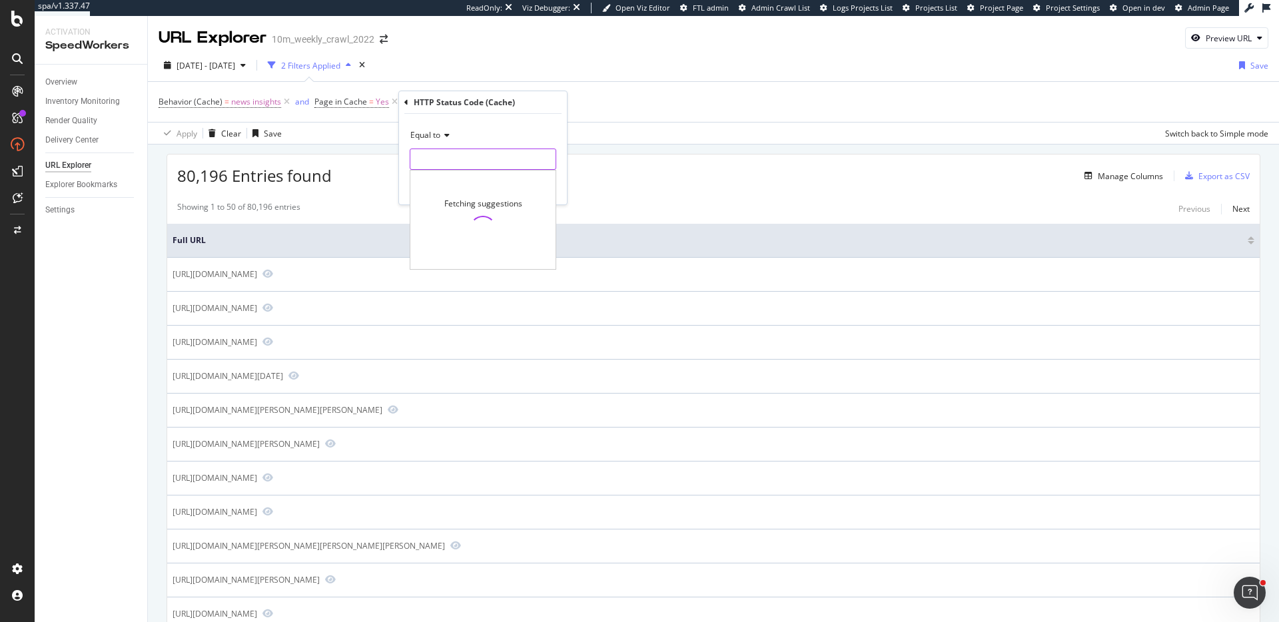
click at [488, 151] on input "number" at bounding box center [483, 159] width 147 height 21
type input "200"
click at [482, 177] on span "200" at bounding box center [452, 176] width 77 height 11
click at [550, 183] on div "Apply" at bounding box center [546, 187] width 21 height 11
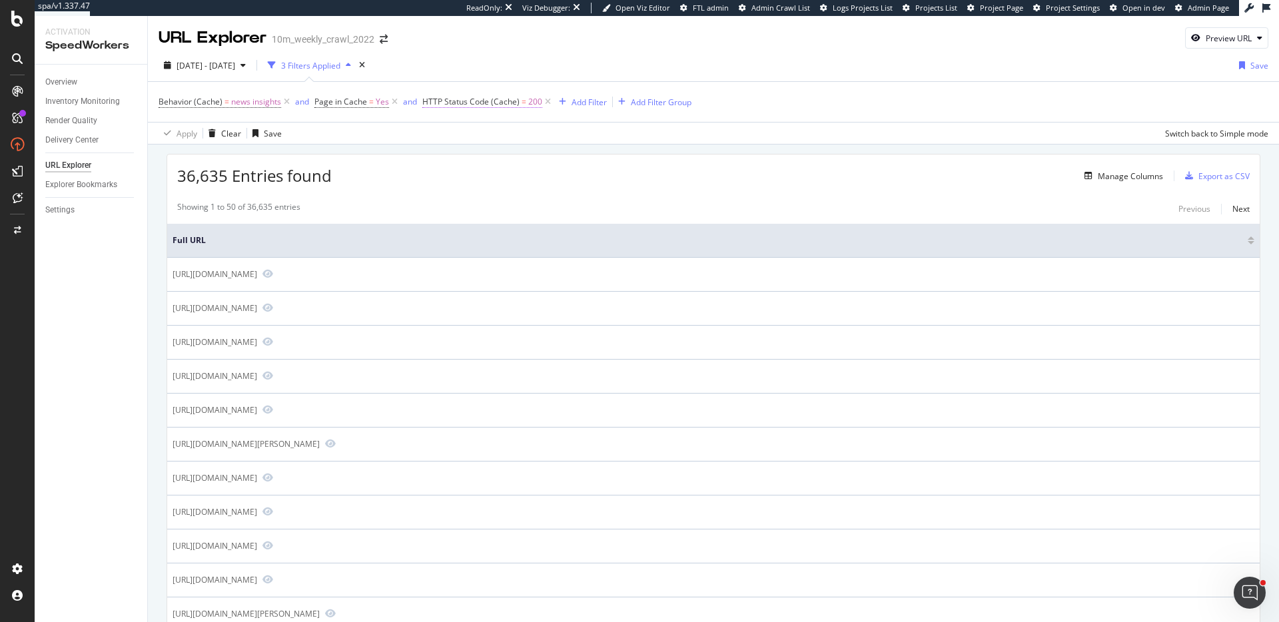
click at [497, 103] on span "HTTP Status Code (Cache)" at bounding box center [470, 101] width 97 height 11
click at [464, 139] on div "Equal to" at bounding box center [505, 133] width 147 height 21
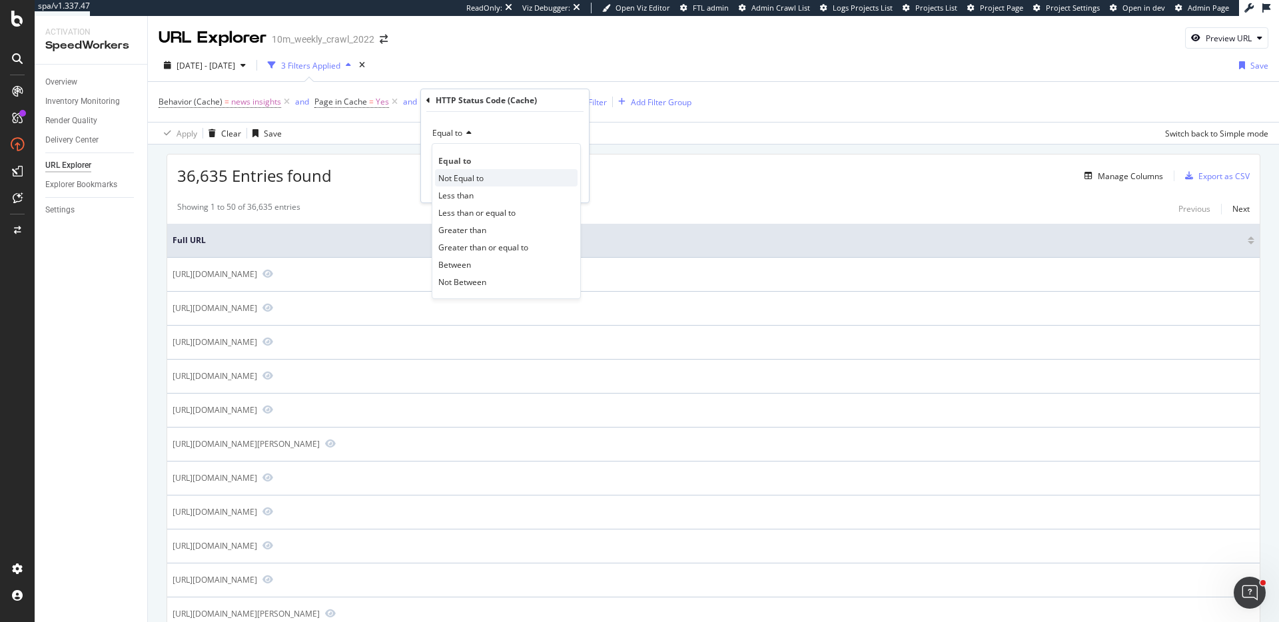
click at [480, 183] on span "Not Equal to" at bounding box center [460, 178] width 45 height 11
click at [572, 184] on div "Apply" at bounding box center [568, 185] width 21 height 11
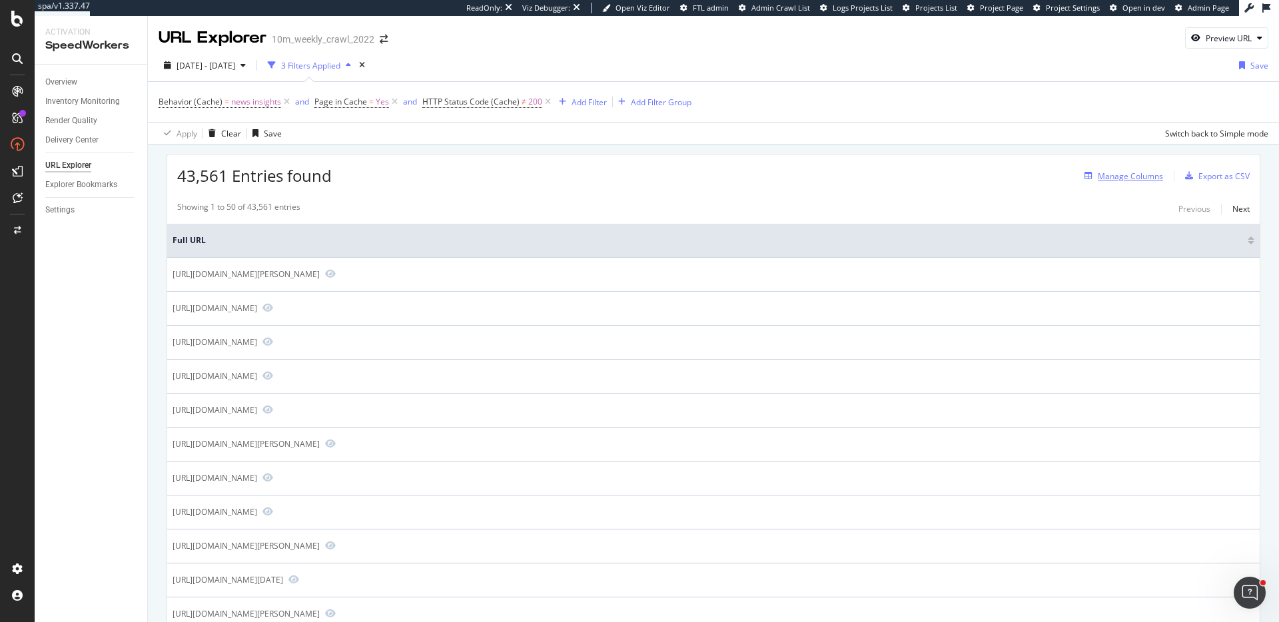
click at [1126, 177] on div "Manage Columns" at bounding box center [1130, 176] width 65 height 11
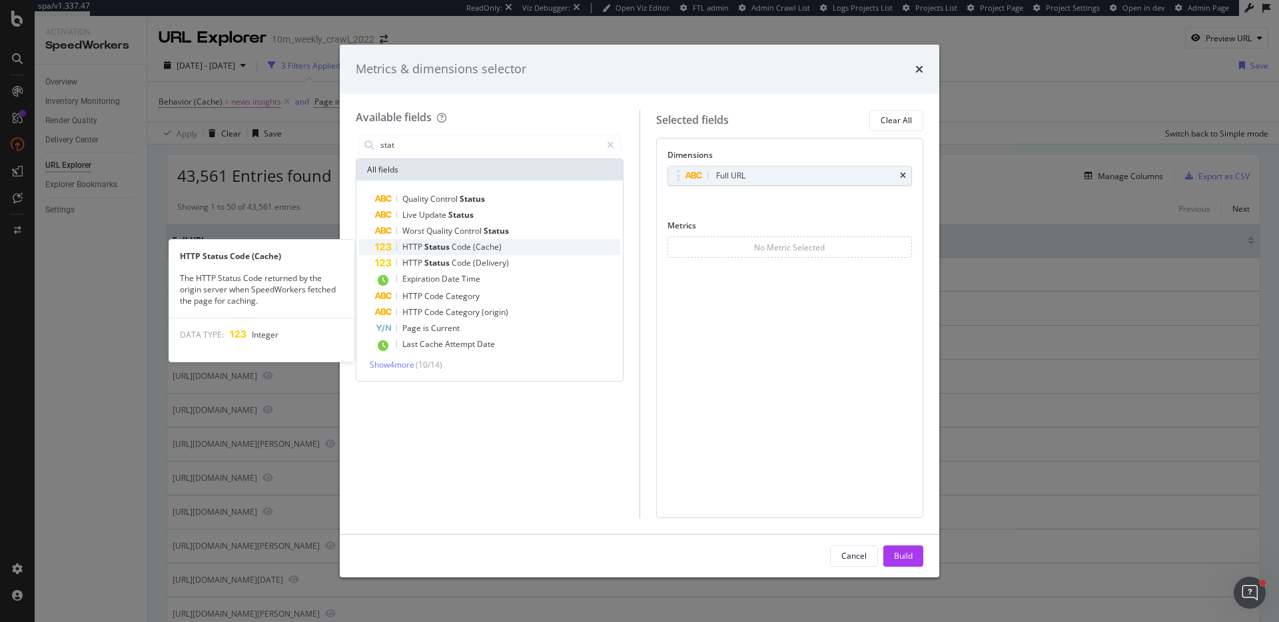
type input "stat"
click at [491, 251] on span "(Cache)" at bounding box center [487, 246] width 29 height 11
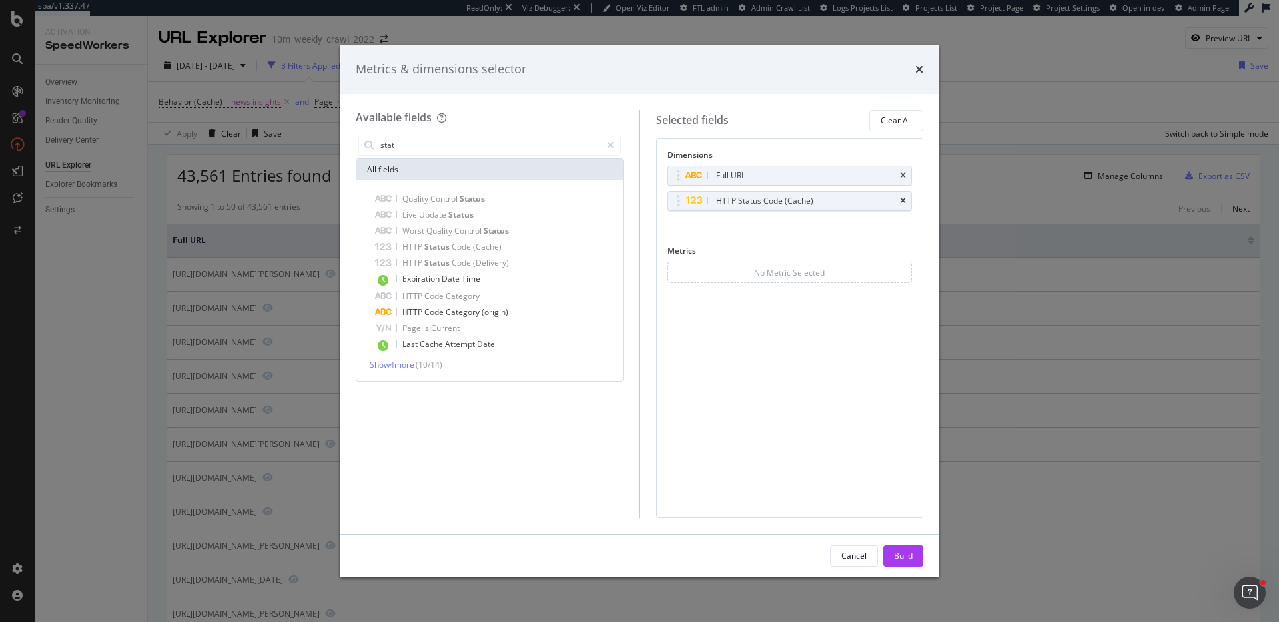
click at [916, 554] on button "Build" at bounding box center [904, 556] width 40 height 21
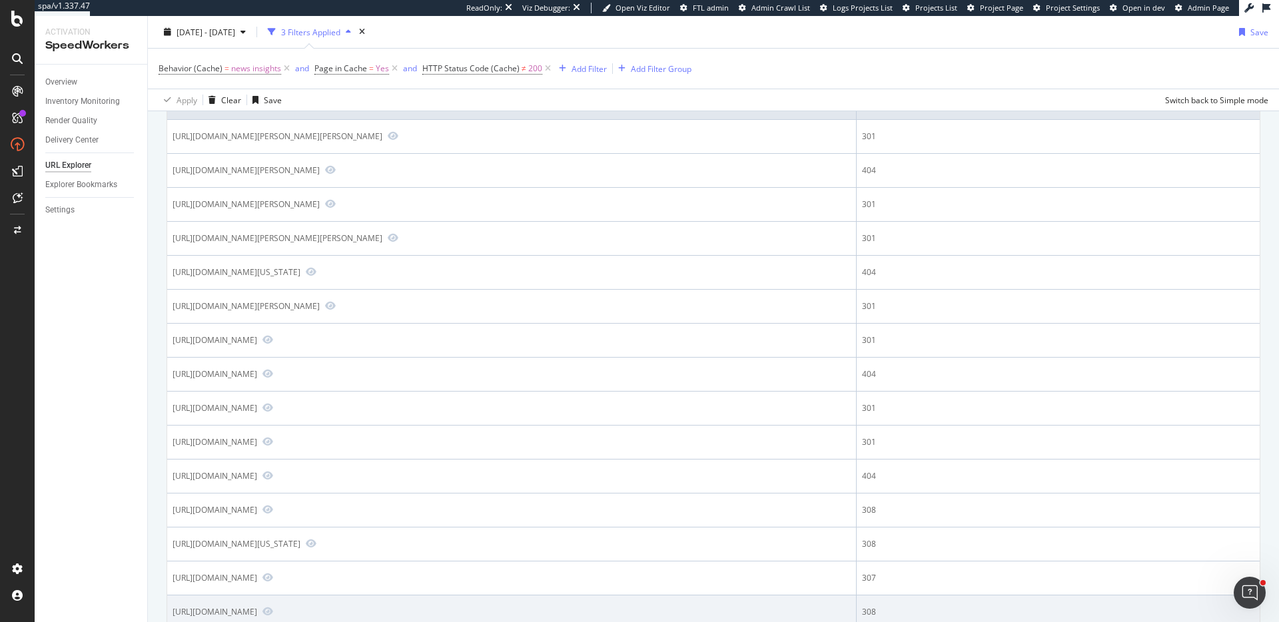
scroll to position [144, 0]
